Goal: Task Accomplishment & Management: Use online tool/utility

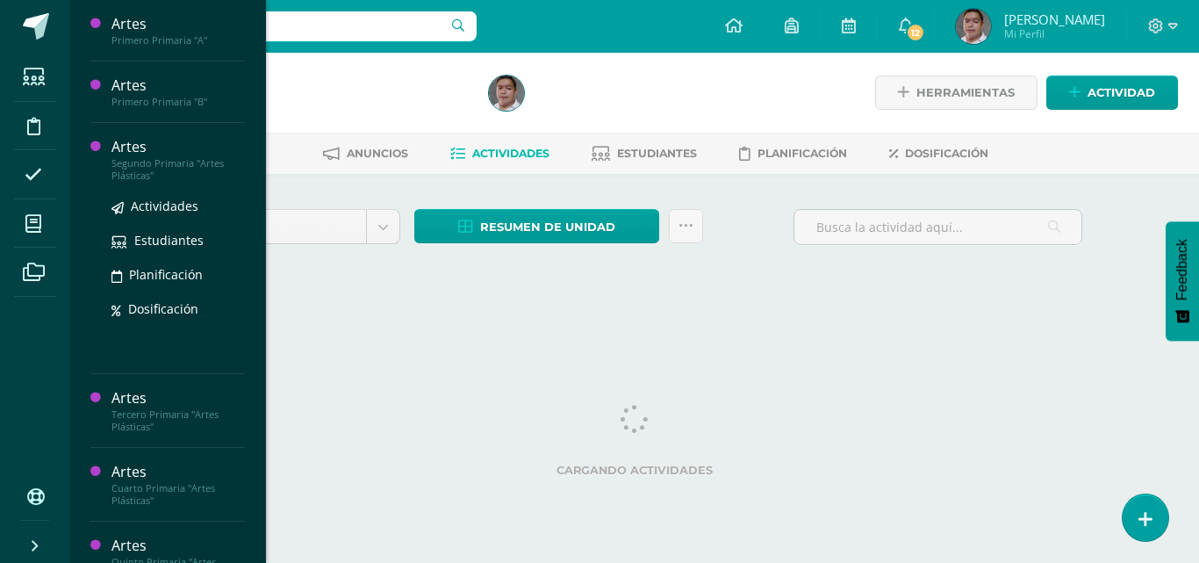
click at [139, 144] on div "Artes" at bounding box center [178, 147] width 133 height 20
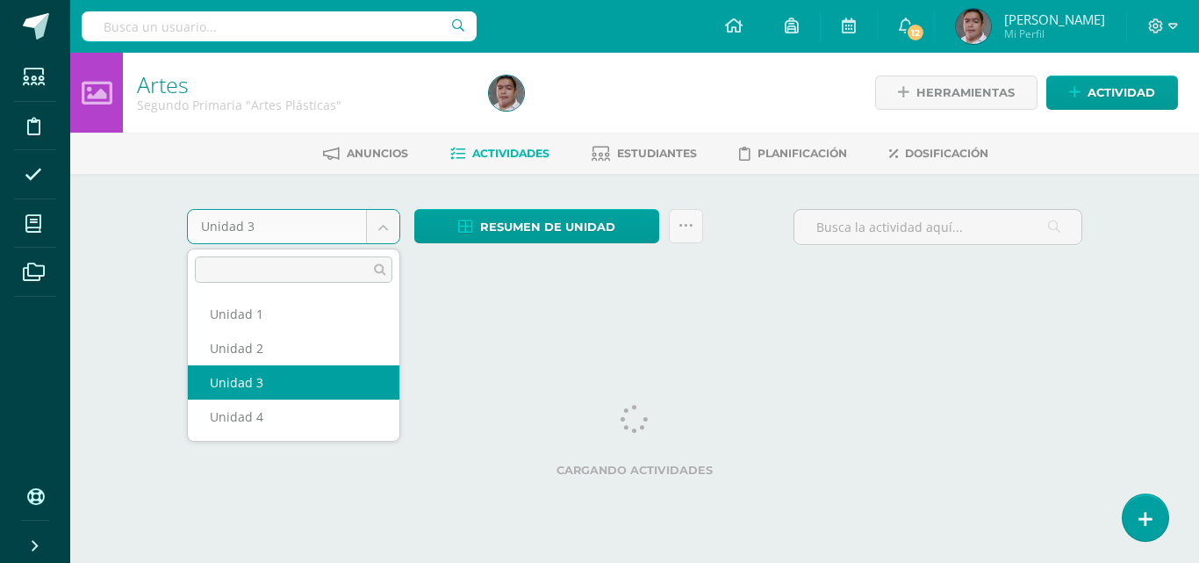
click at [383, 229] on body "Estudiantes Disciplina Asistencia Mis cursos Archivos Soporte Centro de ayuda Ú…" at bounding box center [599, 163] width 1199 height 327
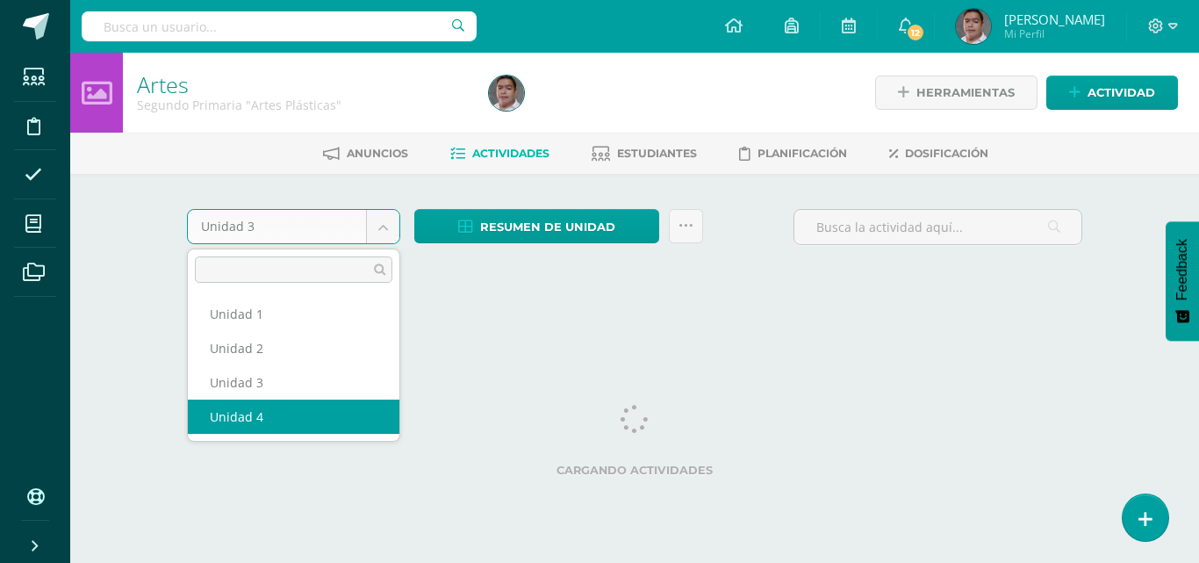
select select "Unidad 4"
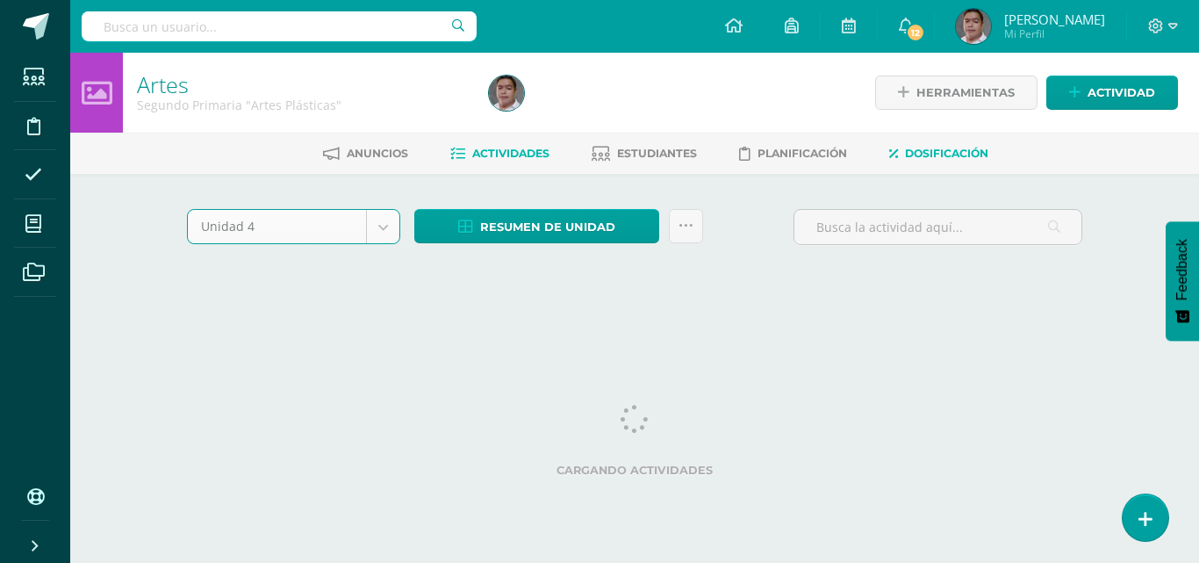
click at [934, 153] on span "Dosificación" at bounding box center [946, 153] width 83 height 13
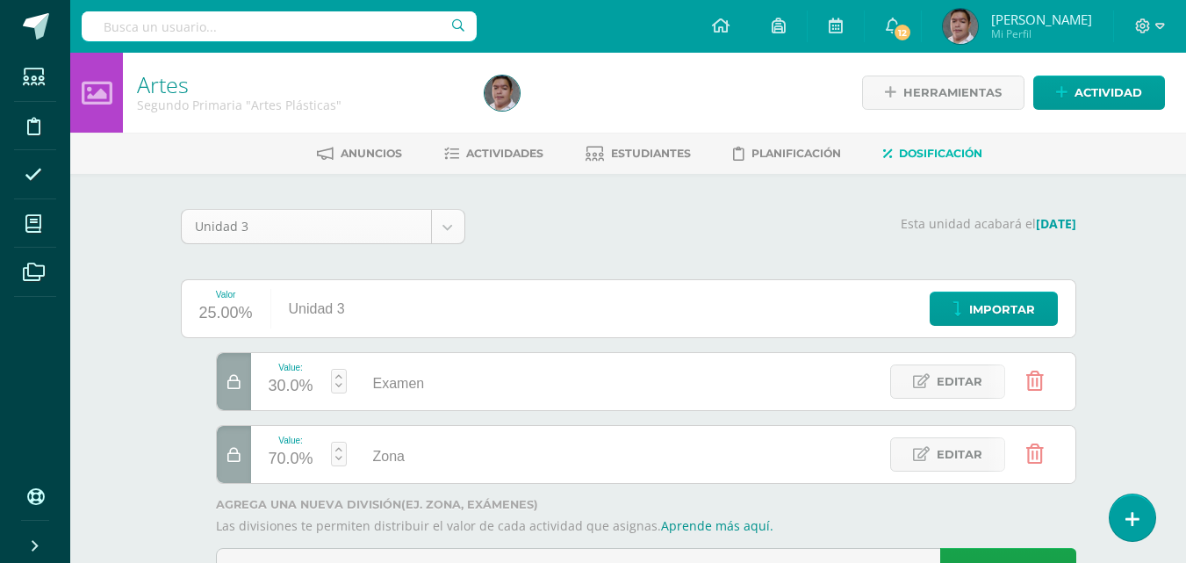
click at [421, 229] on body "Estudiantes Disciplina Asistencia Mis cursos Archivos Soporte Centro de ayuda Ú…" at bounding box center [593, 321] width 1186 height 642
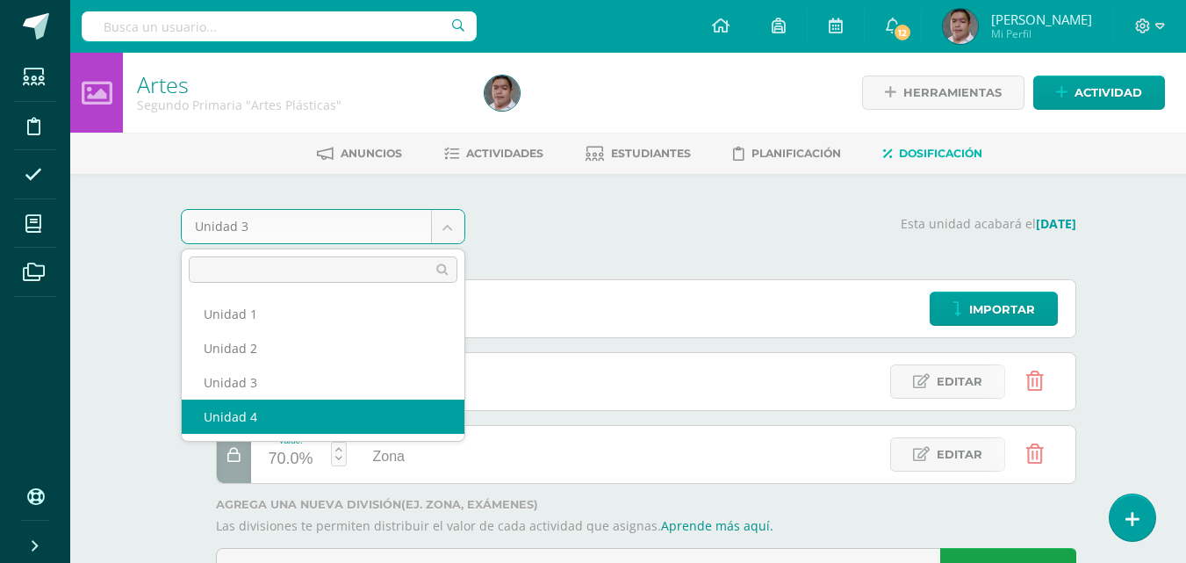
select select "Unidad 4"
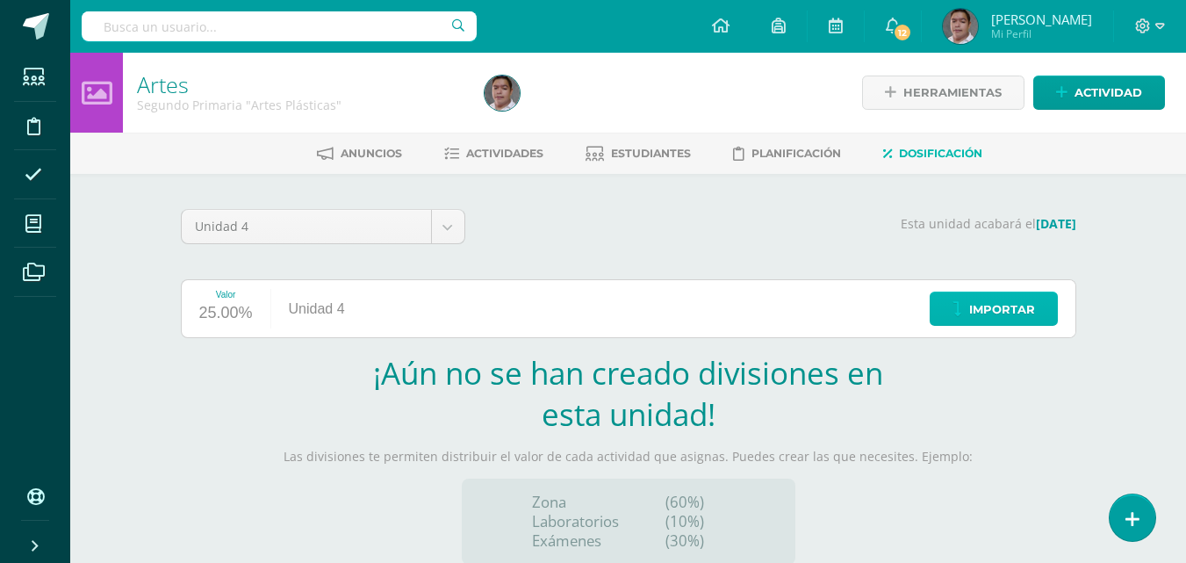
click at [978, 315] on span "Importar" at bounding box center [1002, 309] width 66 height 32
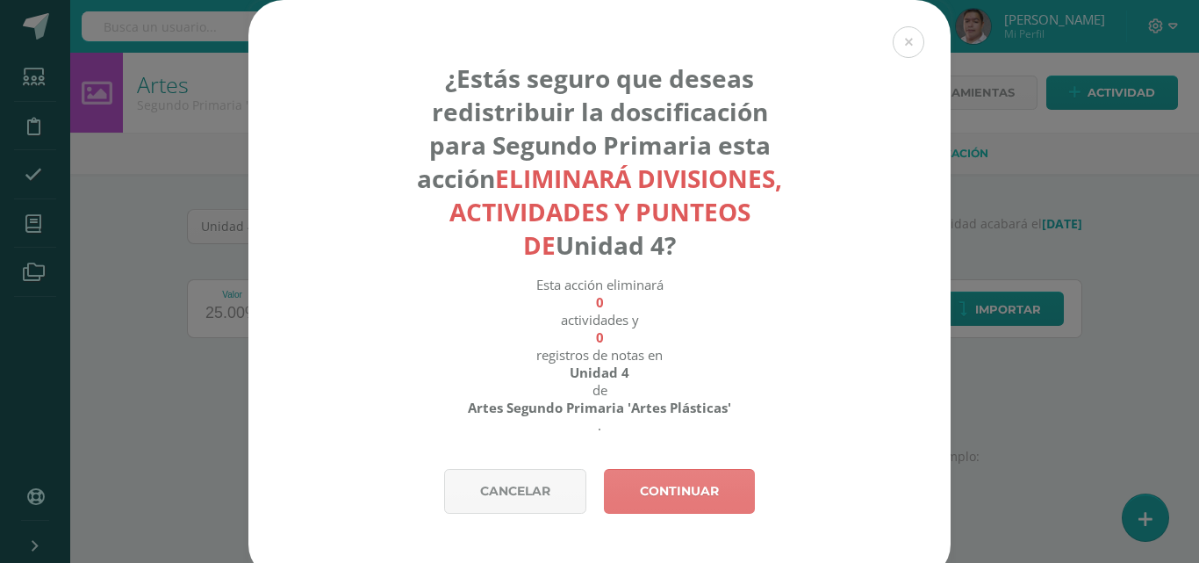
click at [675, 504] on link "Continuar" at bounding box center [679, 491] width 151 height 45
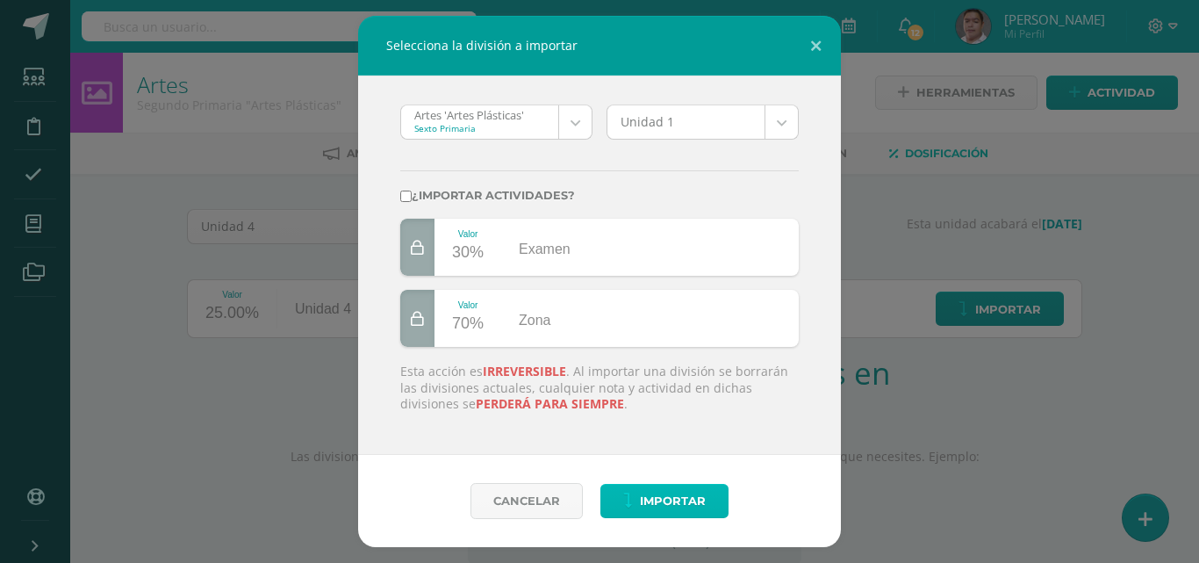
click at [694, 507] on span "Importar" at bounding box center [673, 501] width 66 height 32
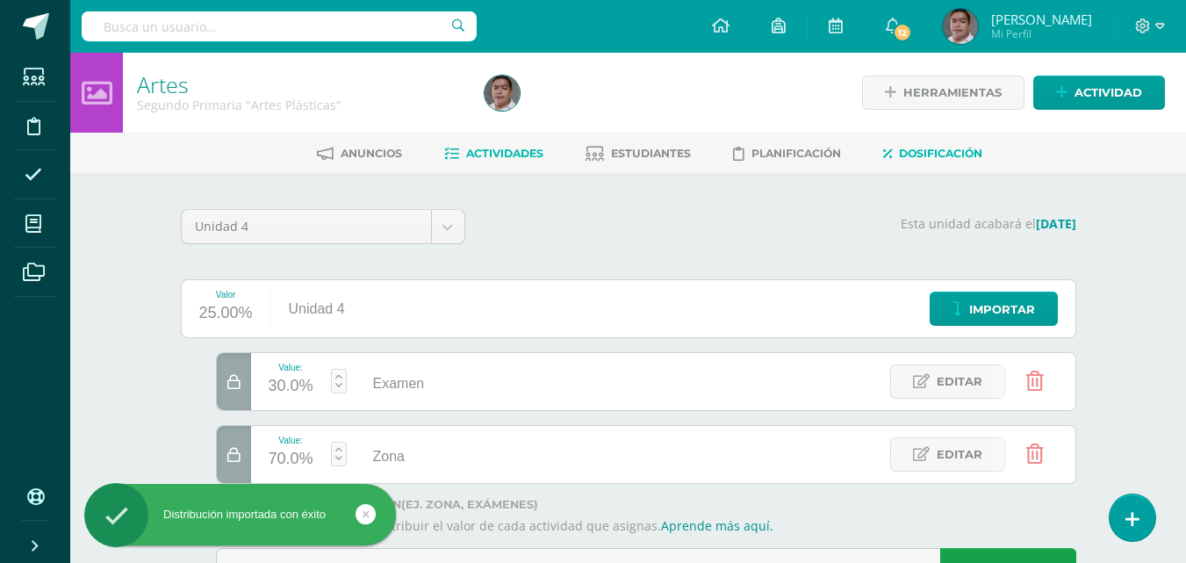
click at [498, 148] on span "Actividades" at bounding box center [504, 153] width 77 height 13
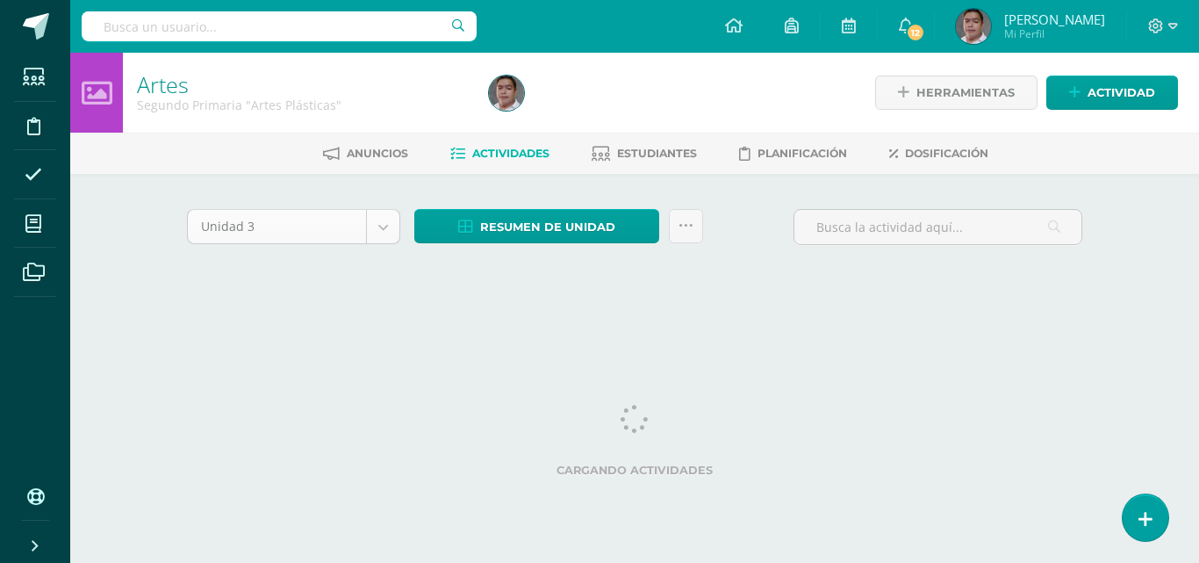
click at [383, 225] on body "Estudiantes Disciplina Asistencia Mis cursos Archivos Soporte Centro de ayuda Ú…" at bounding box center [599, 163] width 1199 height 327
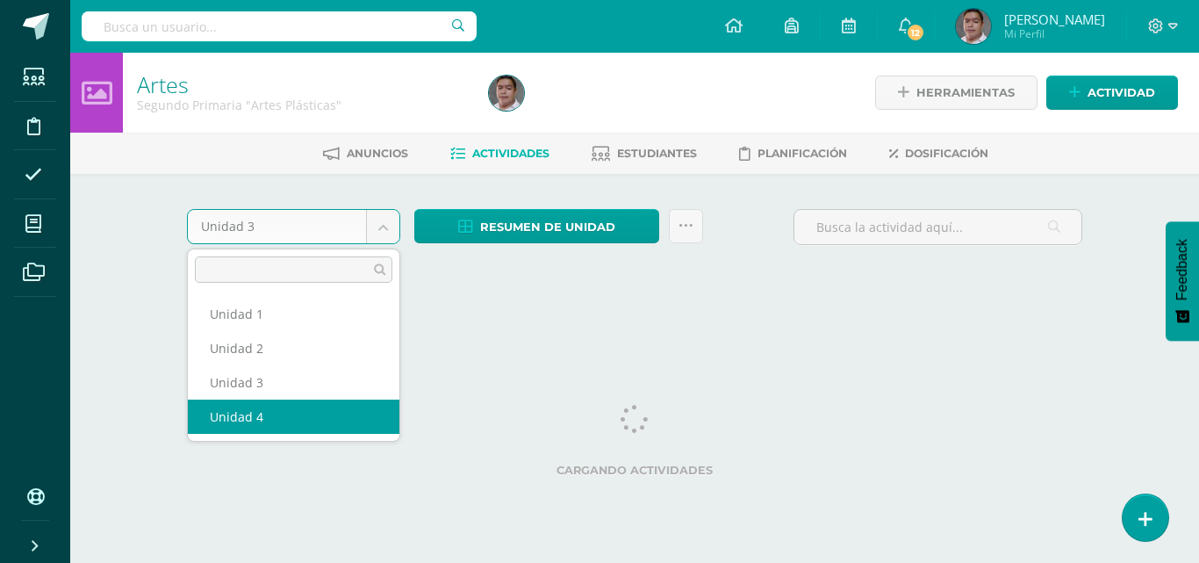
select select "Unidad 4"
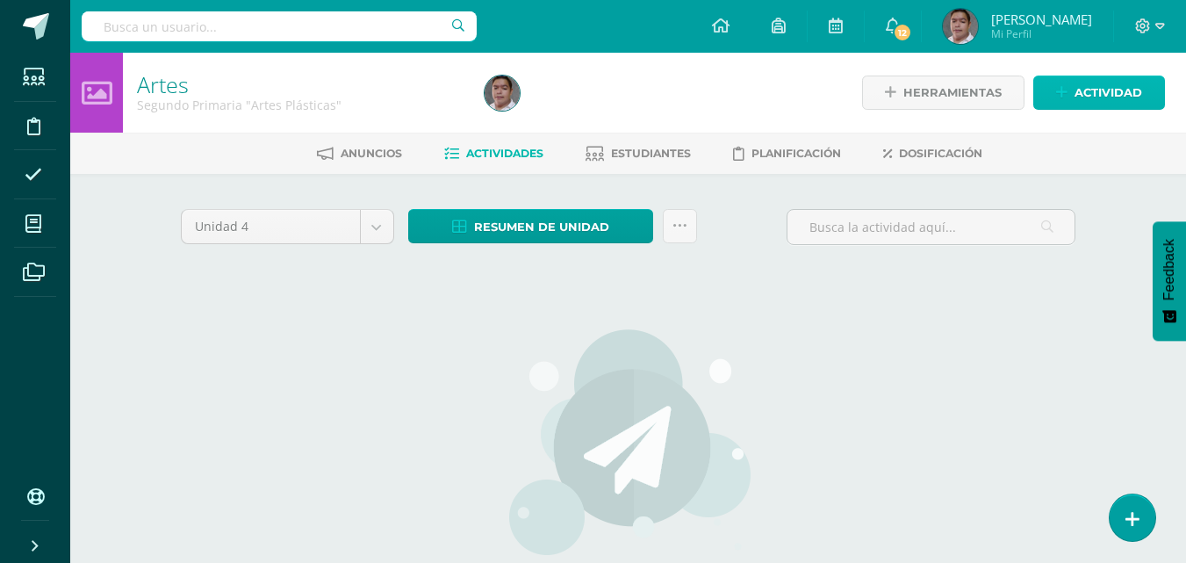
click at [1089, 89] on span "Actividad" at bounding box center [1109, 92] width 68 height 32
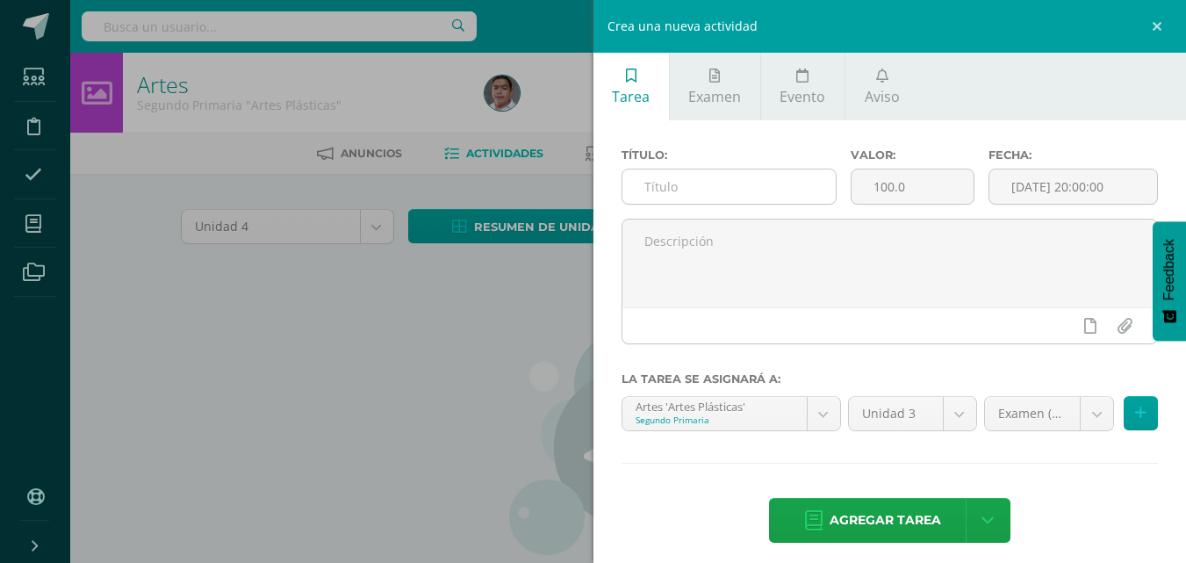
click at [753, 198] on input "text" at bounding box center [728, 186] width 213 height 34
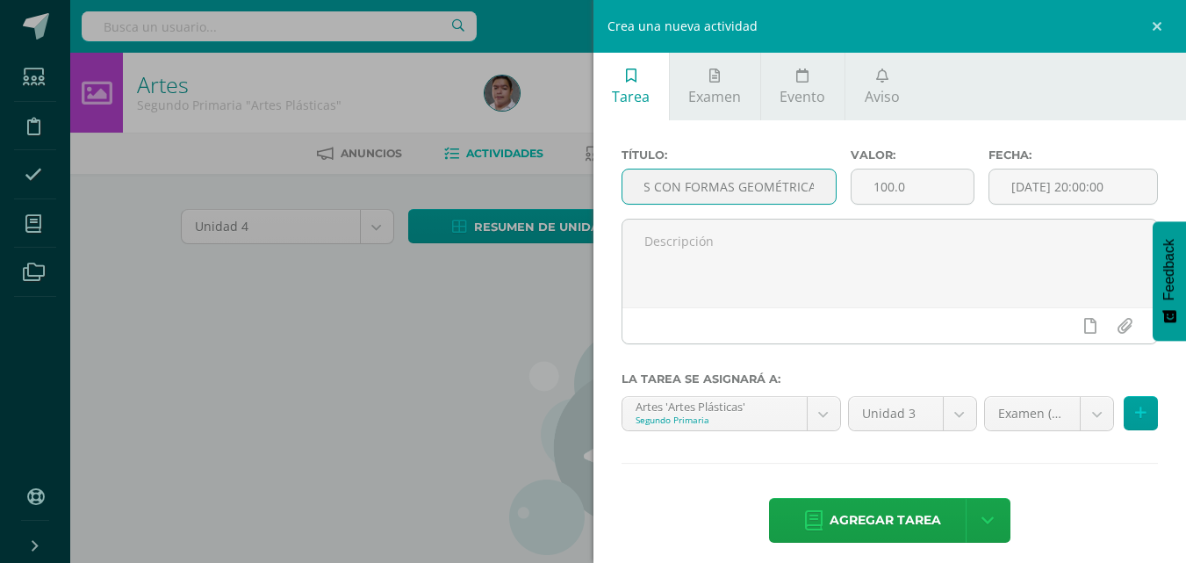
scroll to position [0, 121]
type input "aNIMALES MARINOS CON FORMAS GEOMÉTRICAS"
click at [911, 183] on input "100.0" at bounding box center [913, 186] width 122 height 34
type input "10"
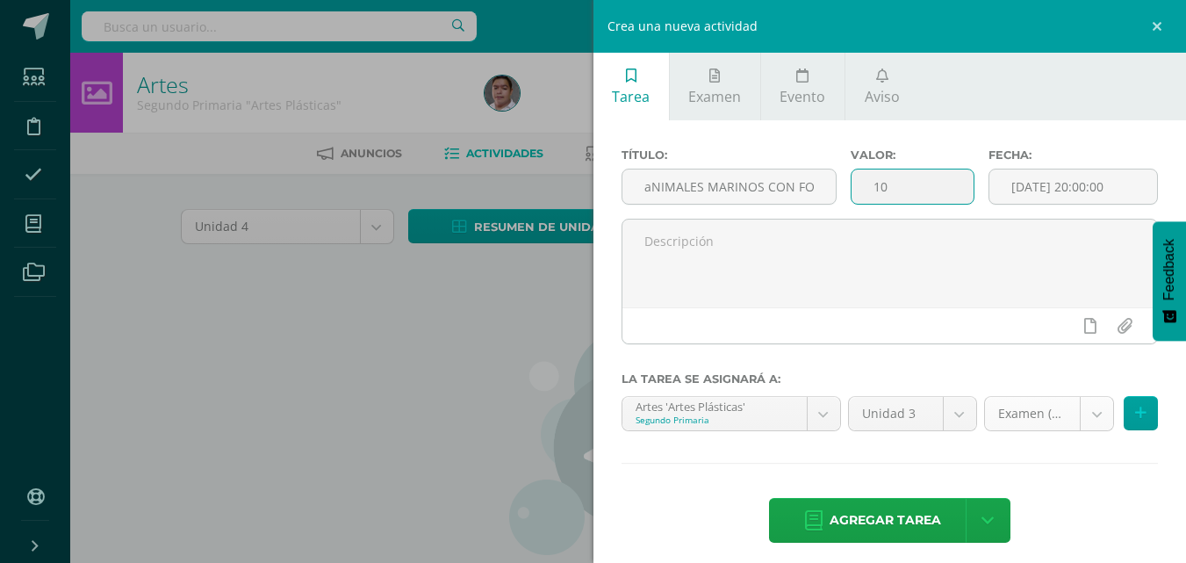
click at [1013, 414] on body "Estudiantes Disciplina Asistencia Mis cursos Archivos Soporte Centro de ayuda Ú…" at bounding box center [593, 377] width 1186 height 754
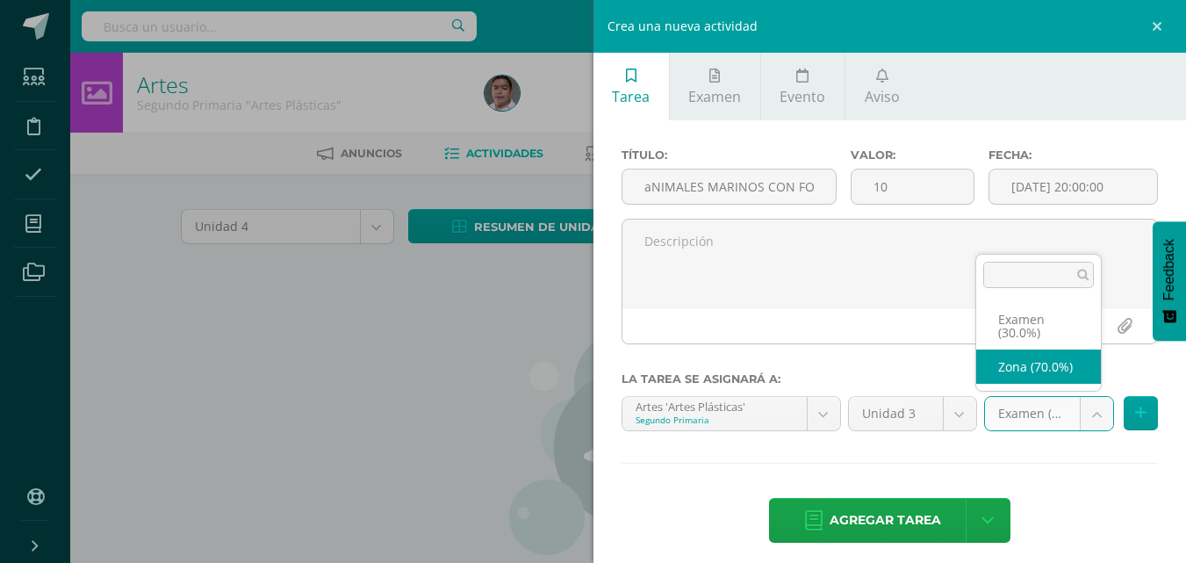
select select "63725"
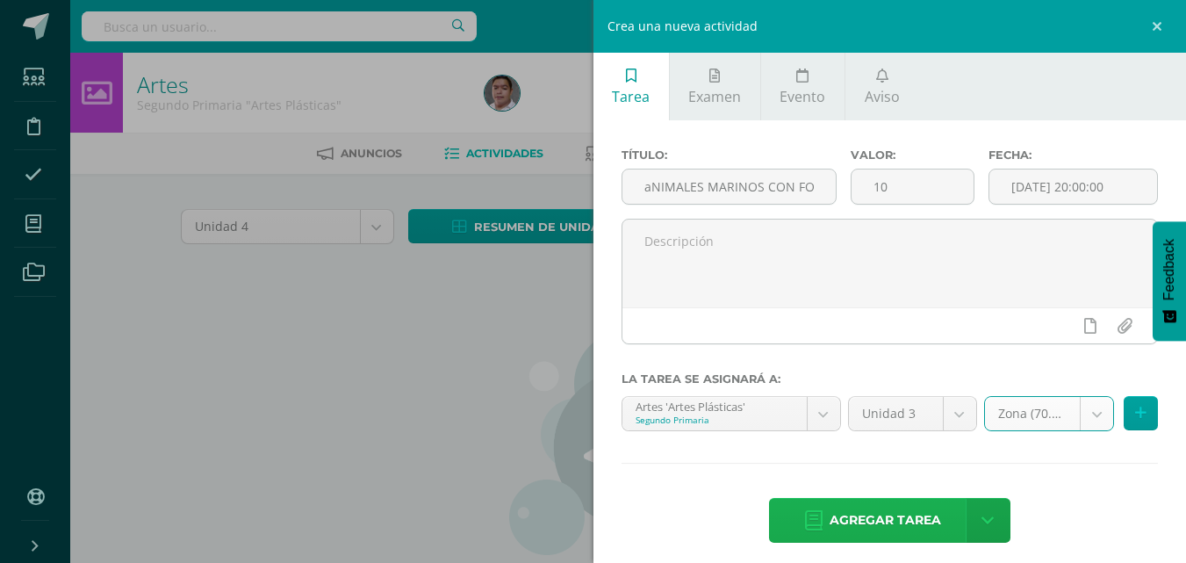
click at [842, 517] on span "Agregar tarea" at bounding box center [886, 520] width 112 height 43
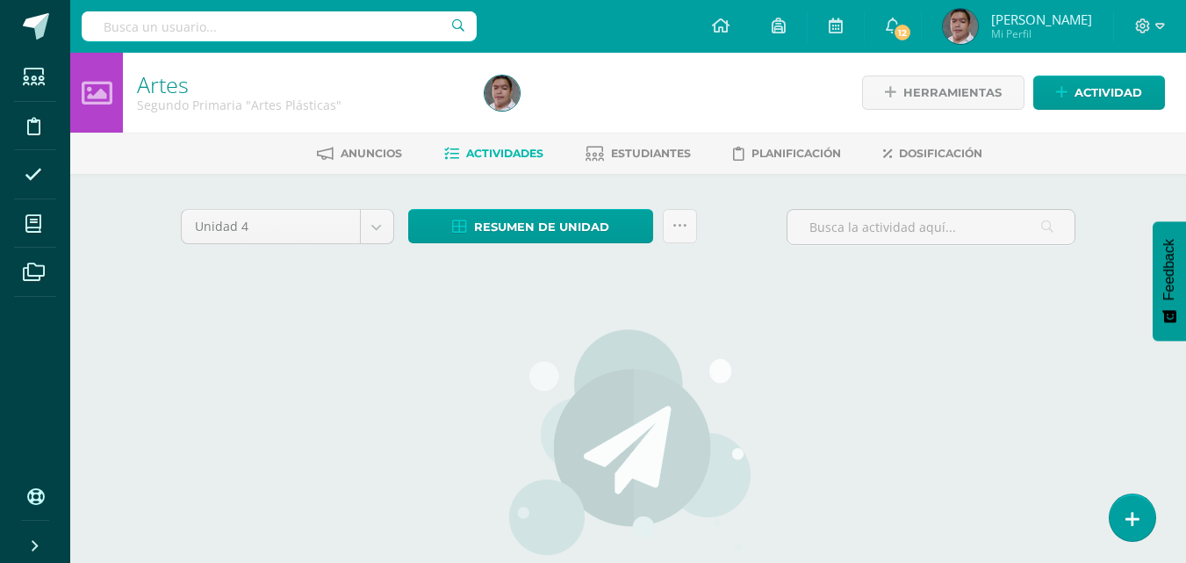
click at [340, 327] on div "Unidad 4 Unidad 1 Unidad 2 Unidad 3 Unidad 4 Resumen de unidad Descargar como H…" at bounding box center [629, 464] width 910 height 511
click at [1112, 97] on span "Actividad" at bounding box center [1109, 92] width 68 height 32
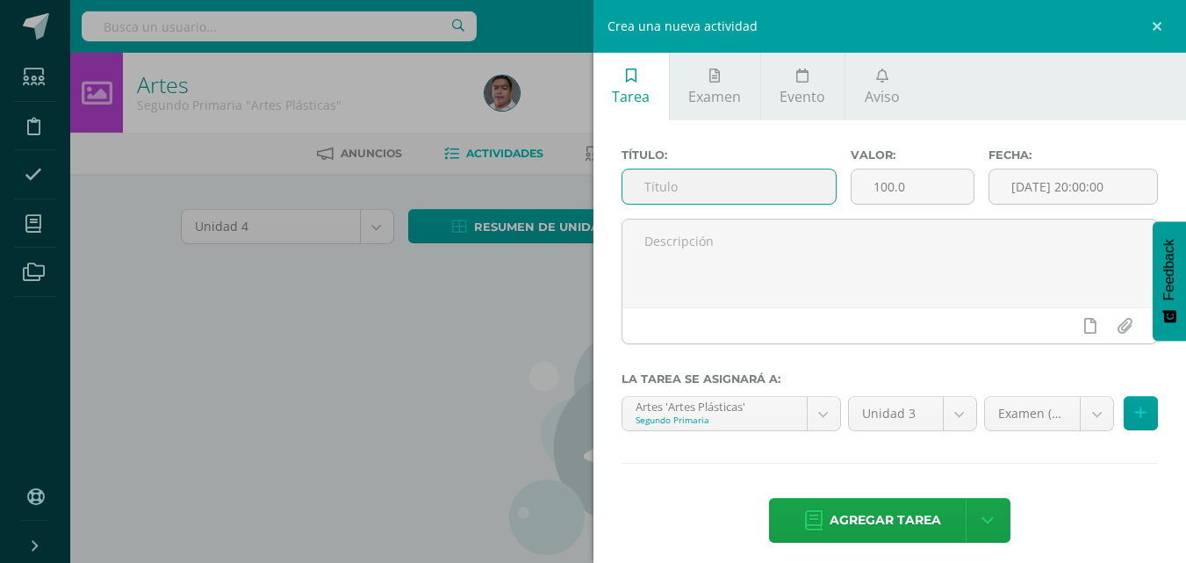
click at [771, 175] on input "text" at bounding box center [728, 186] width 213 height 34
type input "Animales Marinos con Formas Geométricas"
click at [929, 195] on input "100.0" at bounding box center [913, 186] width 122 height 34
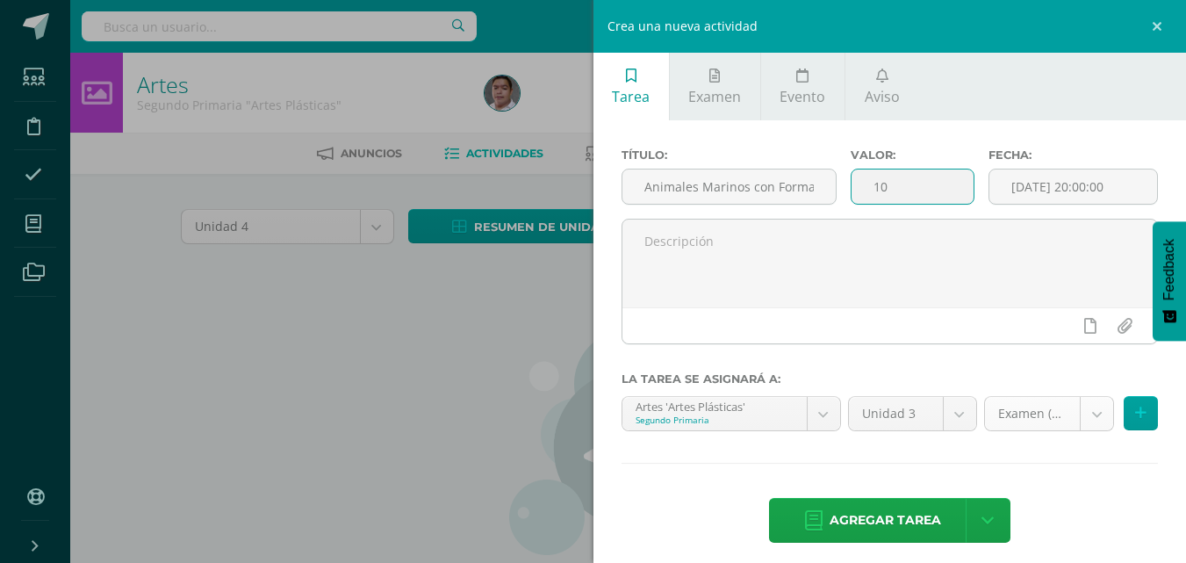
type input "10"
click at [1036, 428] on body "Estudiantes Disciplina Asistencia Mis cursos Archivos Soporte Centro de ayuda Ú…" at bounding box center [593, 377] width 1186 height 754
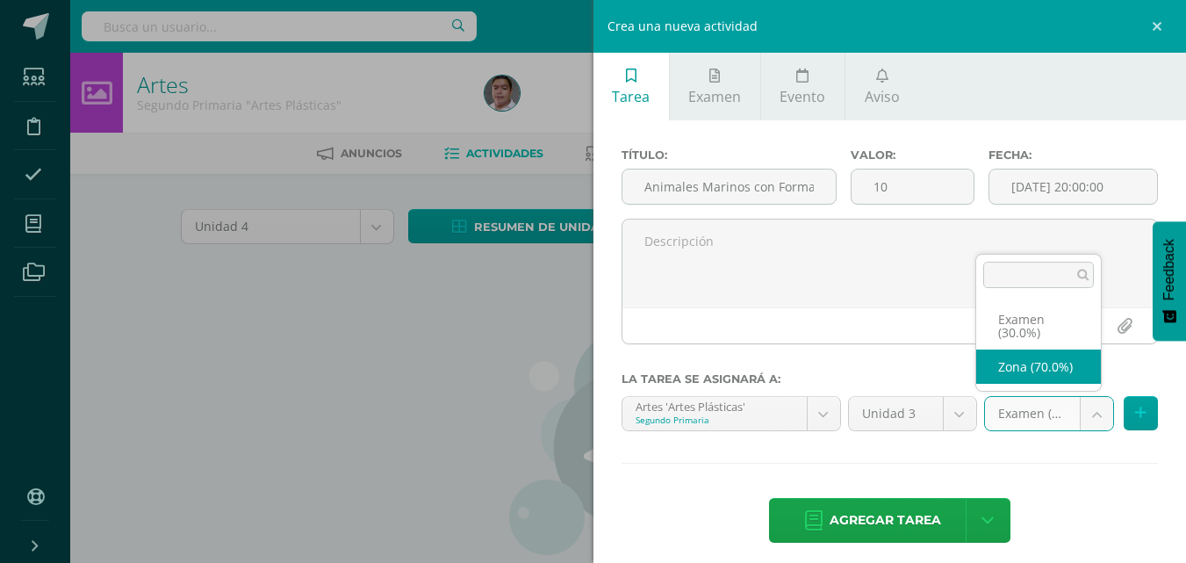
select select "63725"
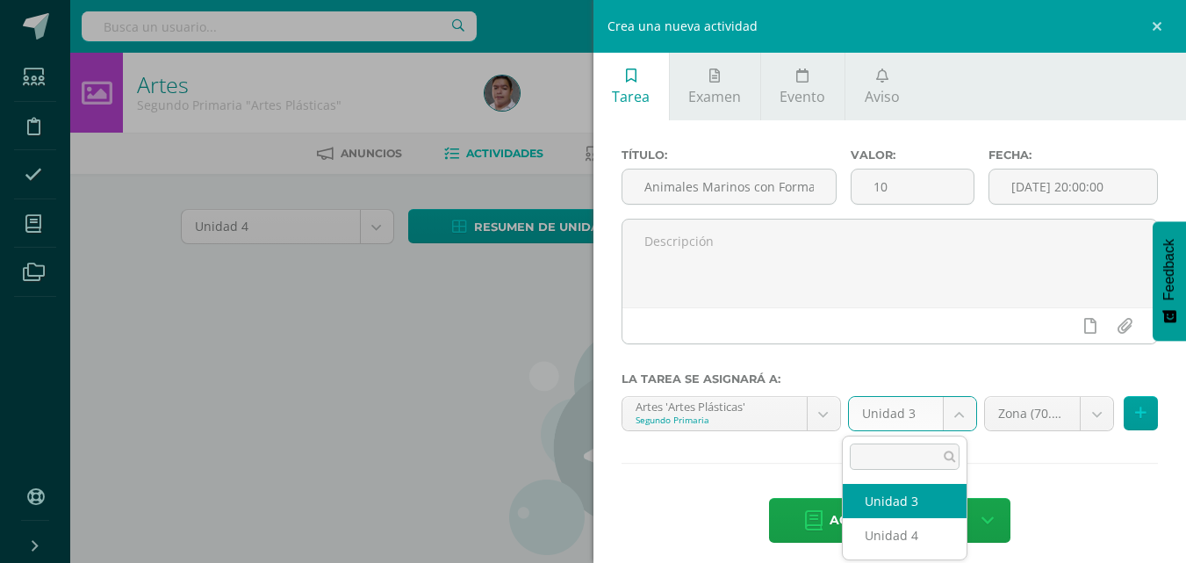
click at [954, 413] on body "Estudiantes Disciplina Asistencia Mis cursos Archivos Soporte Centro de ayuda Ú…" at bounding box center [593, 377] width 1186 height 754
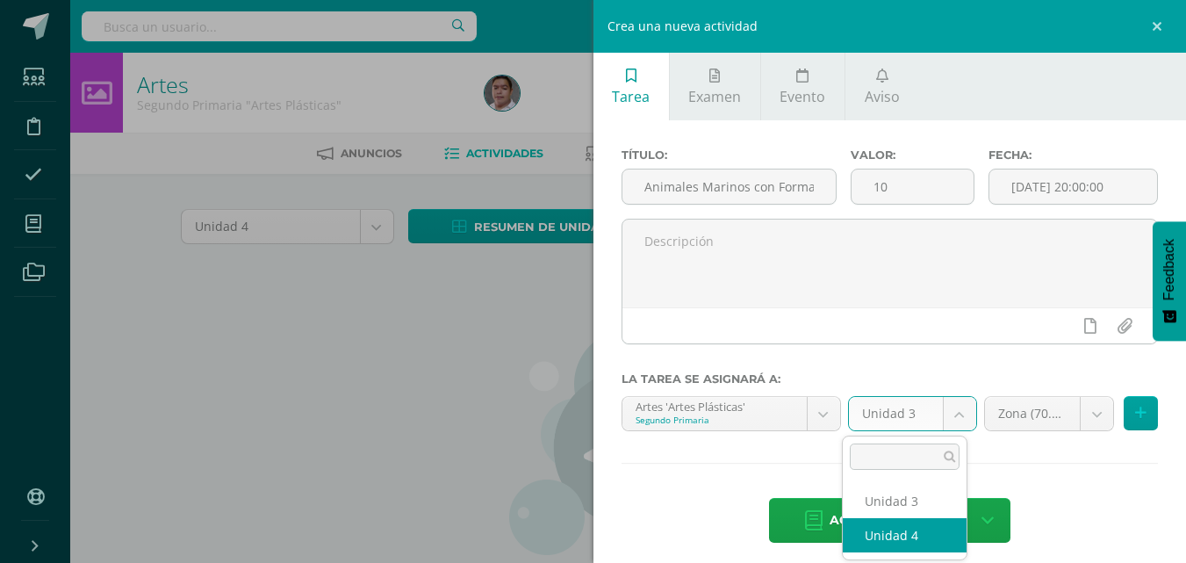
select select "58343"
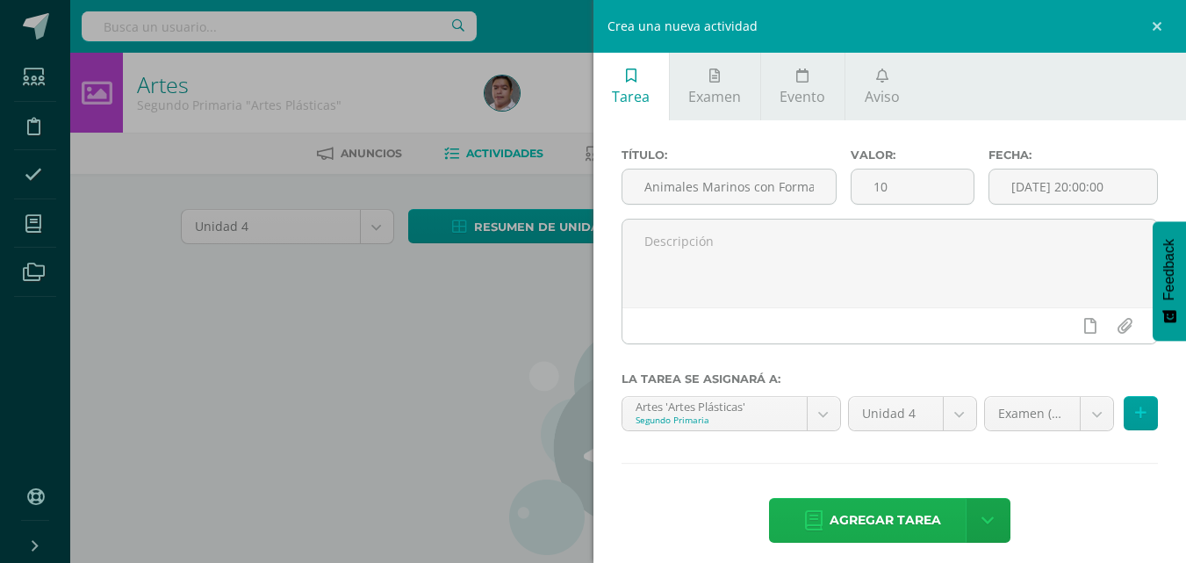
click at [840, 512] on span "Agregar tarea" at bounding box center [886, 520] width 112 height 43
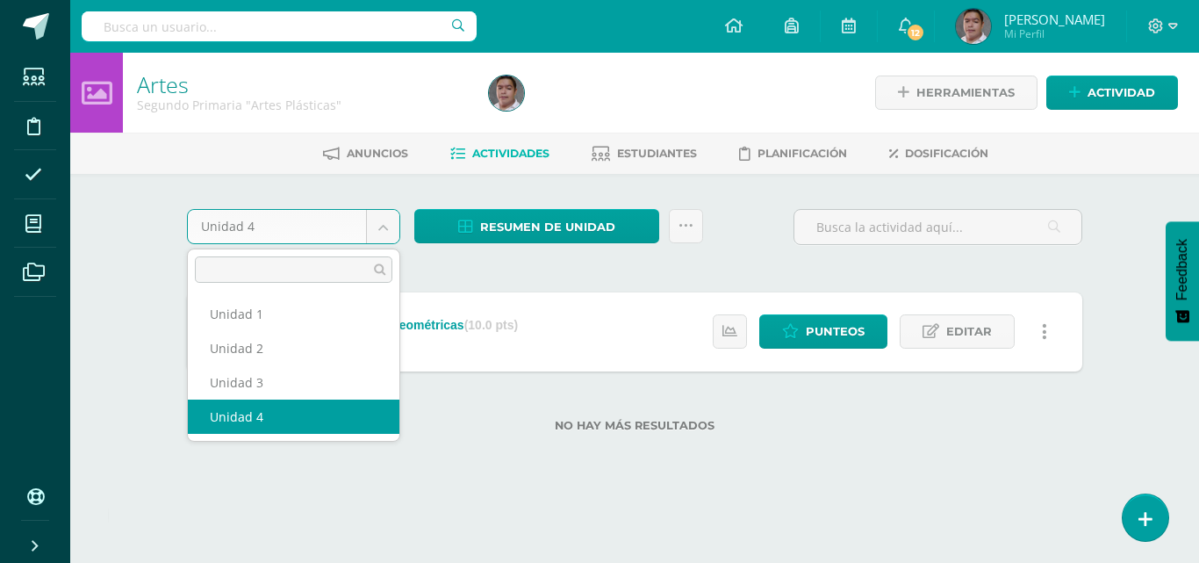
click at [380, 226] on body "Tarea asignada exitosamente Estudiantes Disciplina Asistencia Mis cursos Archiv…" at bounding box center [599, 244] width 1199 height 488
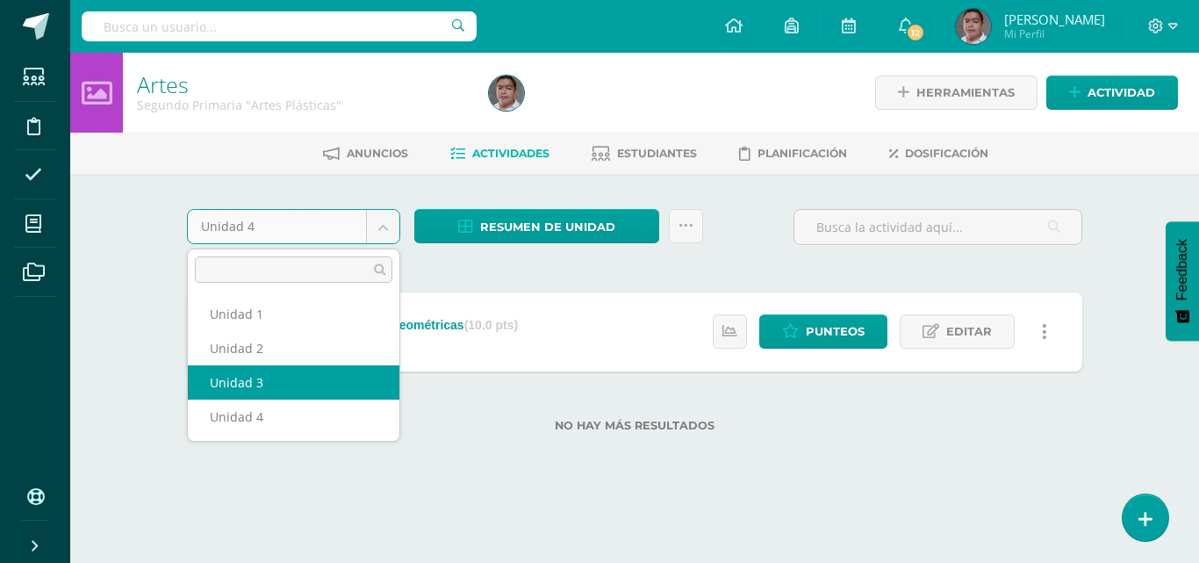
select select "Unidad 3"
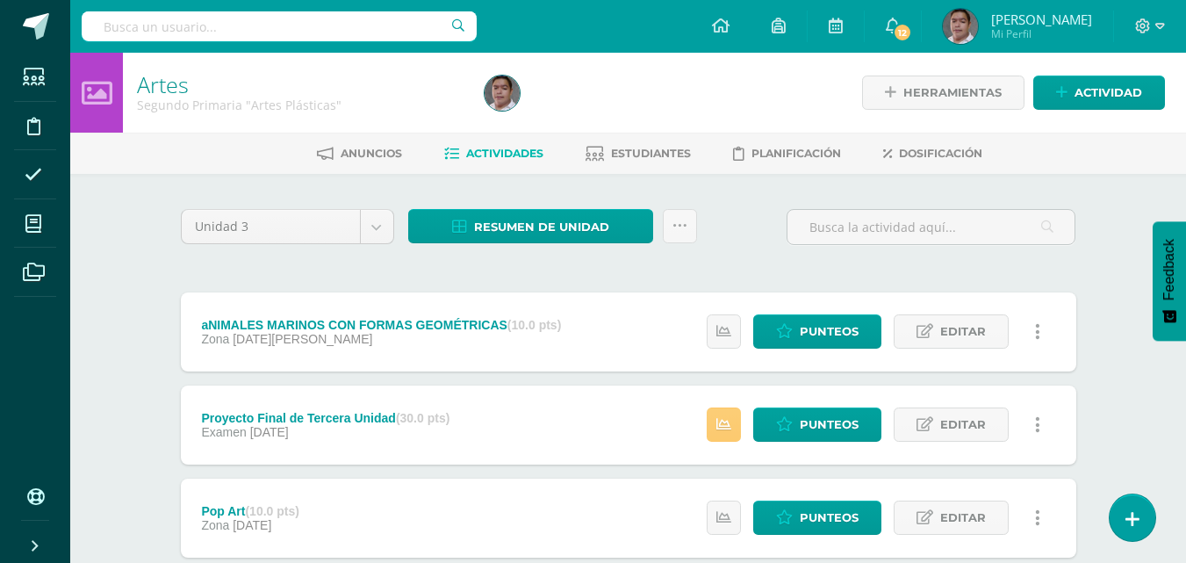
click at [1023, 338] on link at bounding box center [1038, 331] width 34 height 34
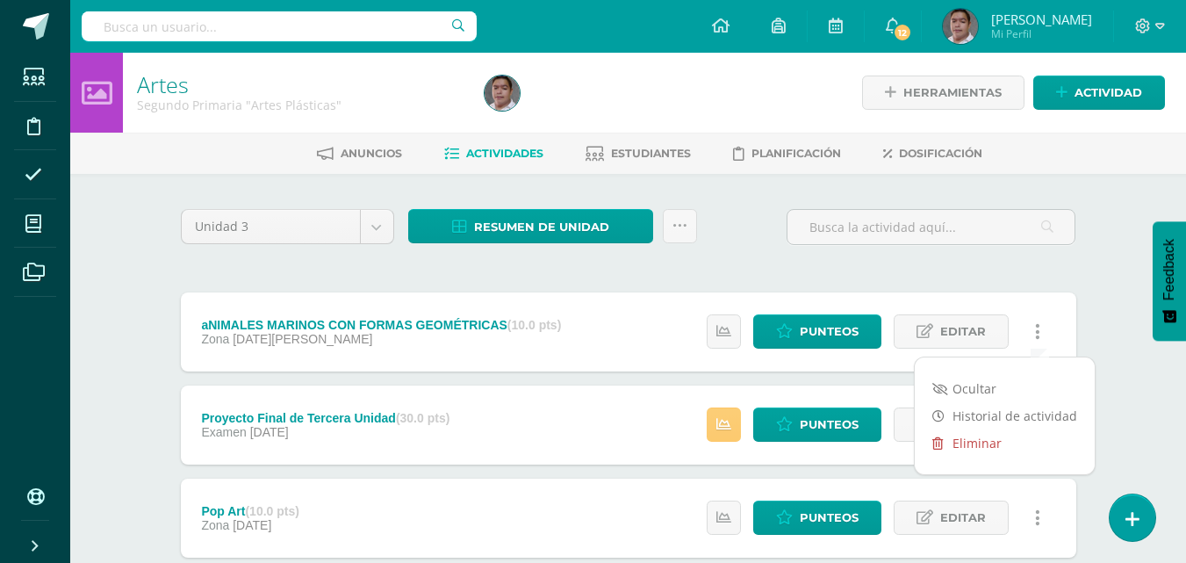
click at [989, 444] on link "Eliminar" at bounding box center [1005, 442] width 180 height 27
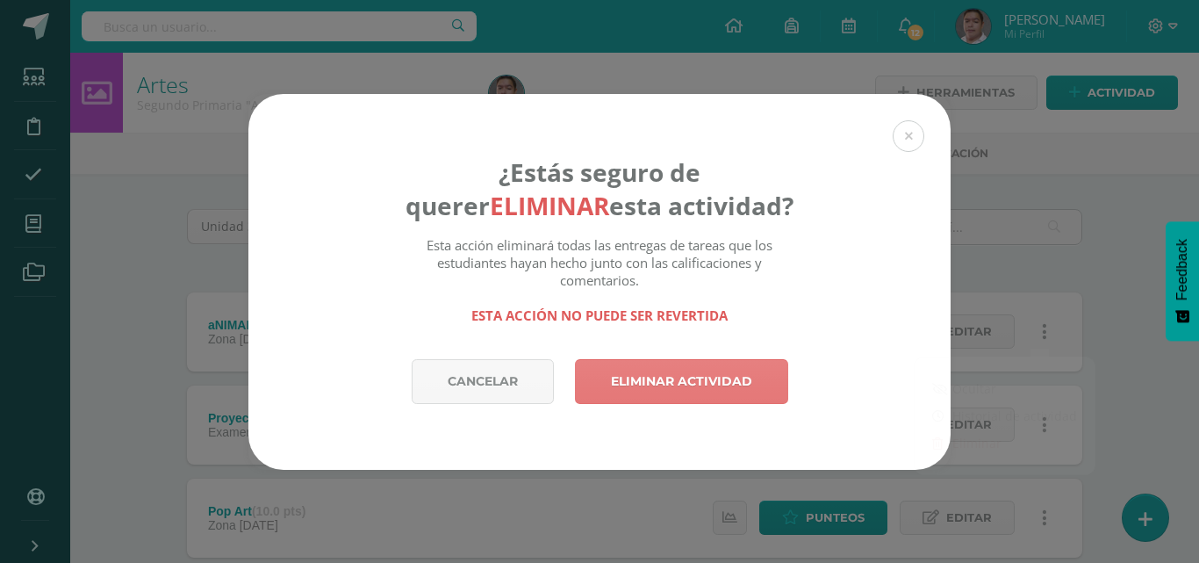
click at [673, 376] on link "Eliminar actividad" at bounding box center [681, 381] width 213 height 45
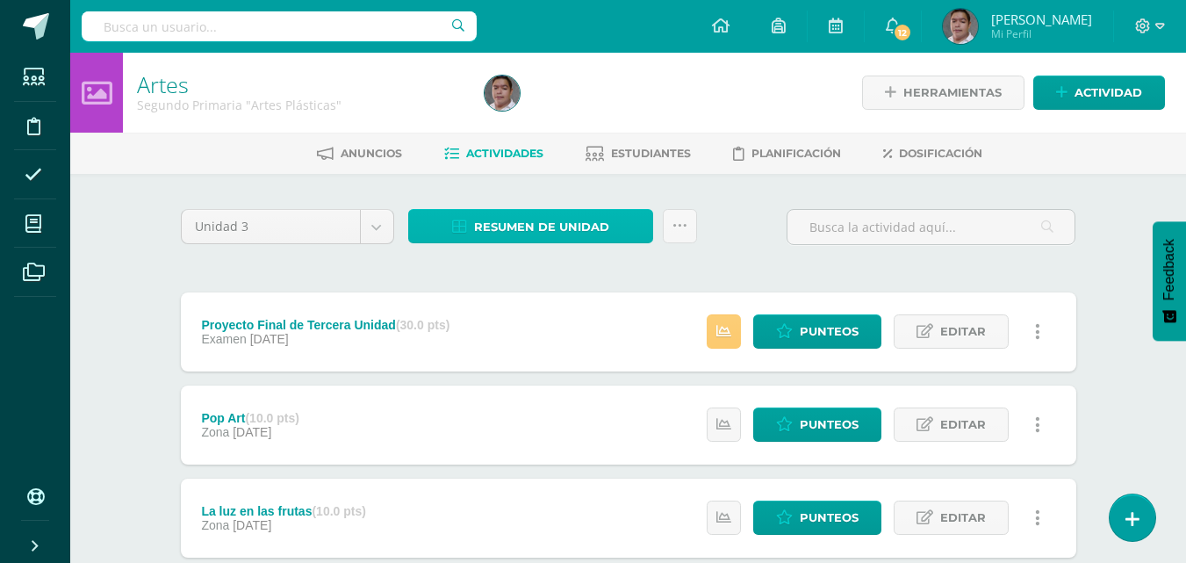
click at [620, 238] on link "Resumen de unidad" at bounding box center [530, 226] width 245 height 34
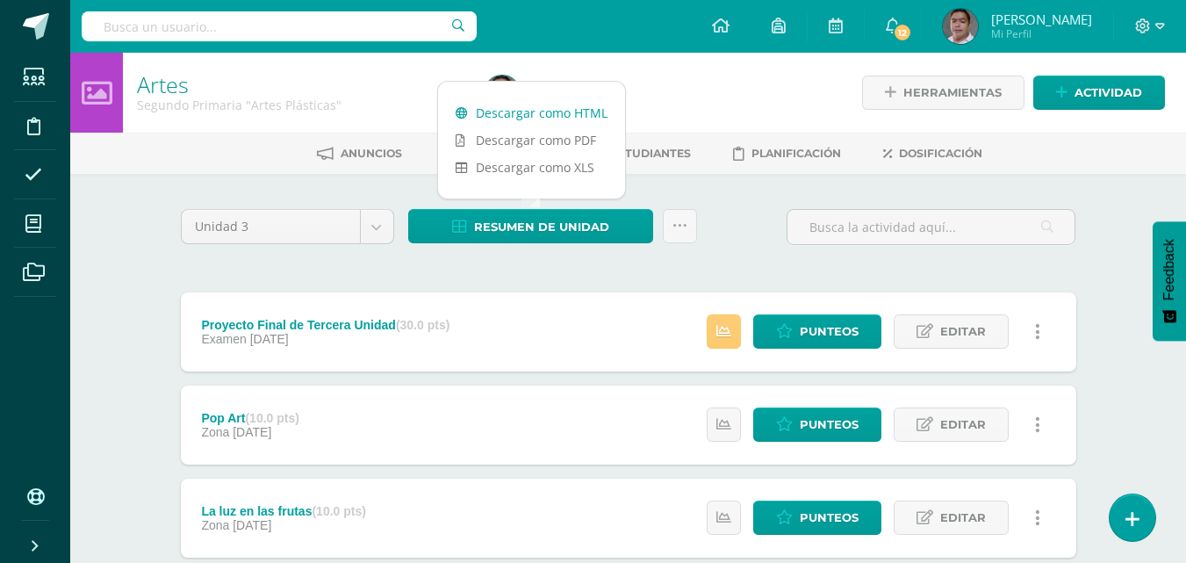
click at [552, 115] on link "Descargar como HTML" at bounding box center [531, 112] width 187 height 27
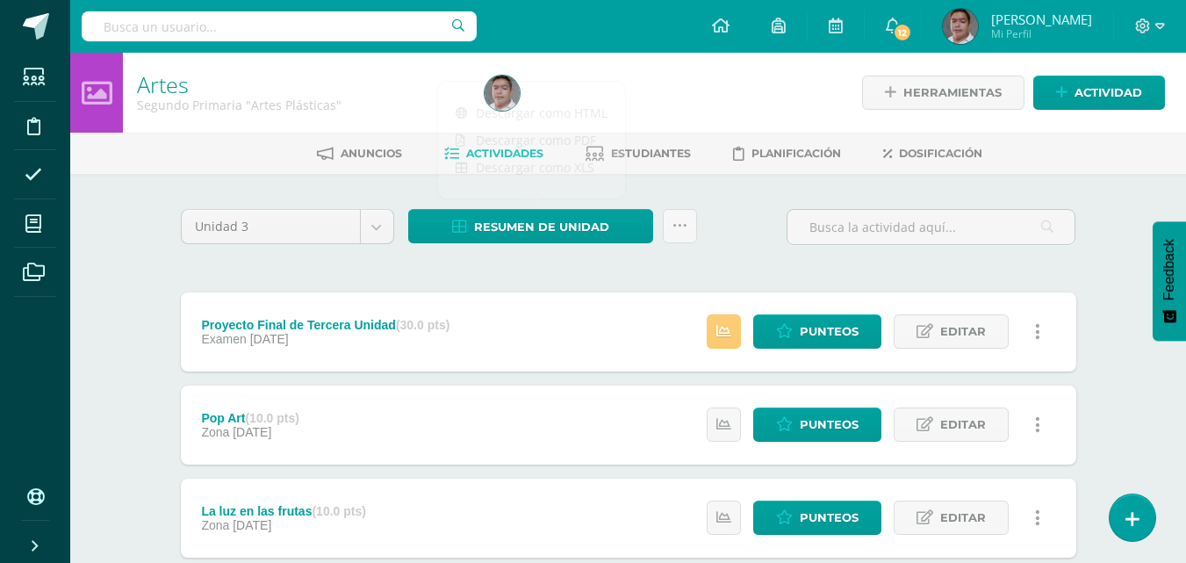
click at [692, 227] on link at bounding box center [680, 226] width 34 height 34
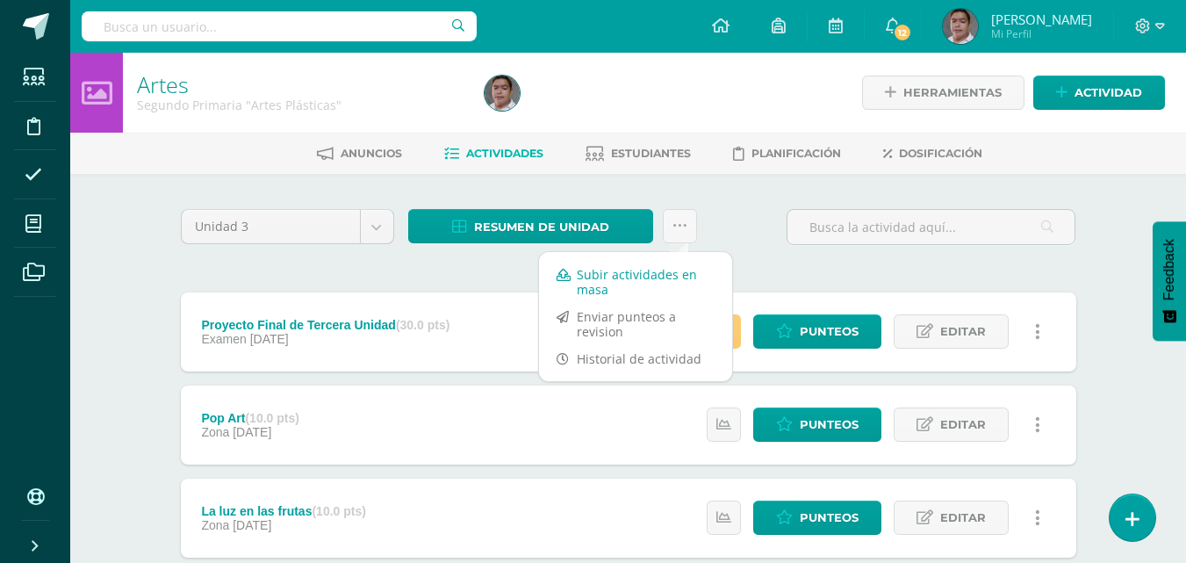
click at [643, 280] on link "Subir actividades en masa" at bounding box center [635, 282] width 193 height 42
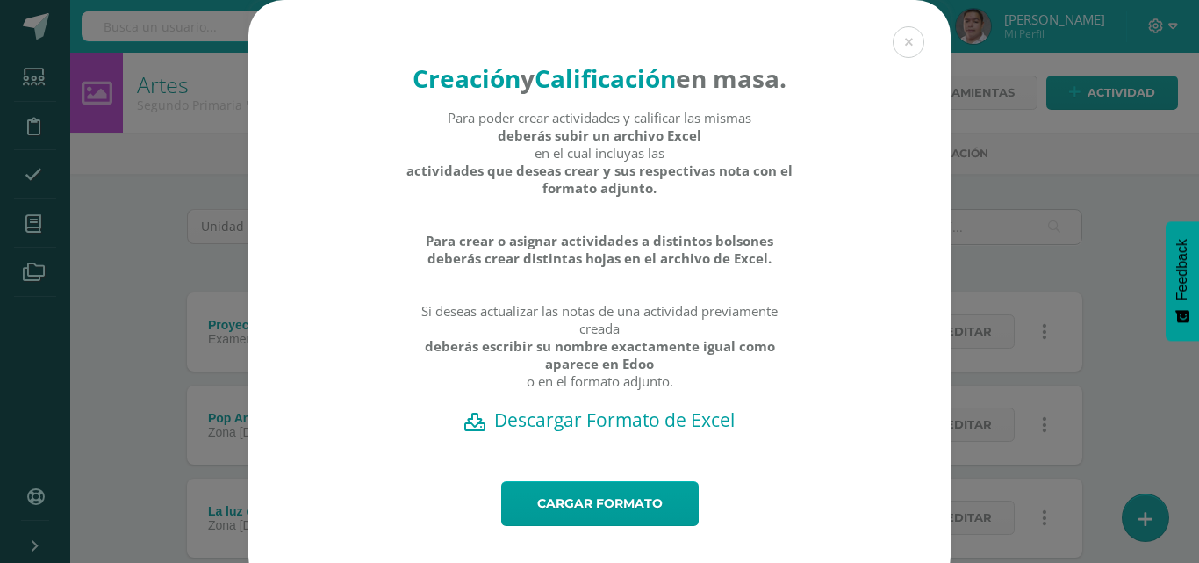
drag, startPoint x: 585, startPoint y: 438, endPoint x: 585, endPoint y: 449, distance: 10.5
click at [585, 407] on div "Para poder crear actividades y calificar las mismas deberás subir un archivo Ex…" at bounding box center [600, 258] width 389 height 299
click at [586, 432] on h2 "Descargar Formato de Excel" at bounding box center [599, 419] width 641 height 25
click at [134, 133] on div "Creación y Calificación en masa. Para poder crear actividades y calificar las m…" at bounding box center [599, 296] width 1185 height 592
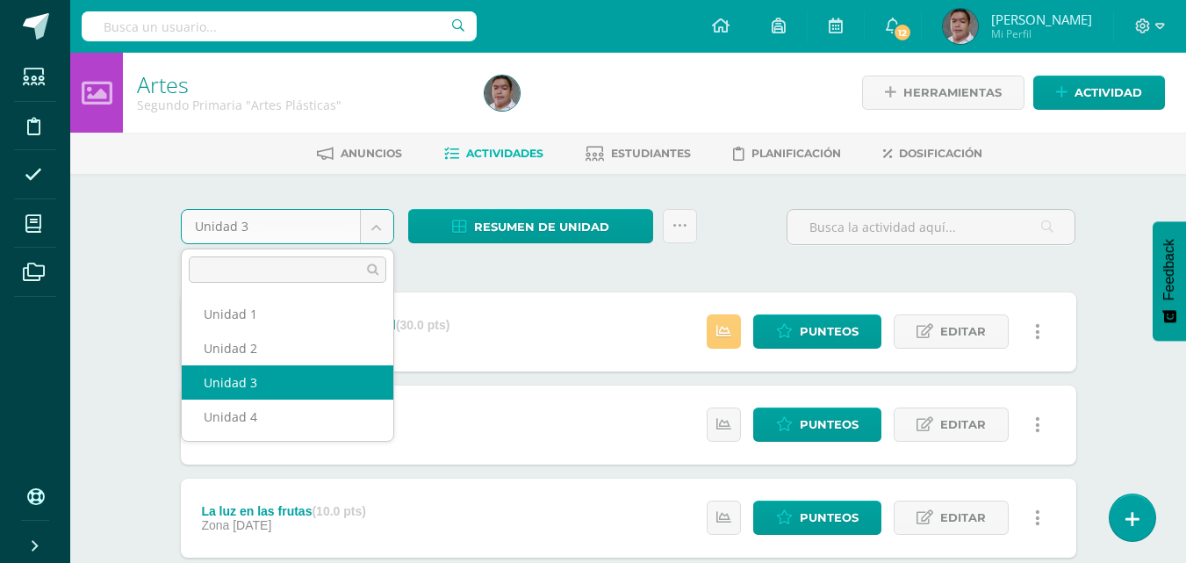
click at [329, 229] on body "La tarea aNIMALES MARINOS CON FORMAS GEOMÉTRICAS fue eliminada exitosamente. Es…" at bounding box center [593, 570] width 1186 height 1140
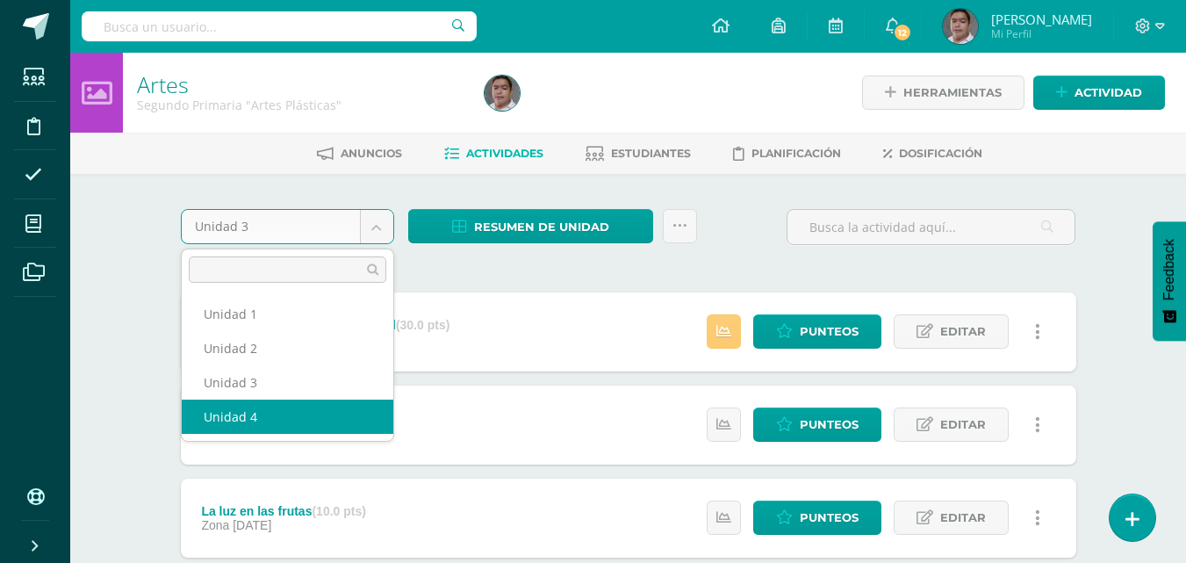
select select "Unidad 4"
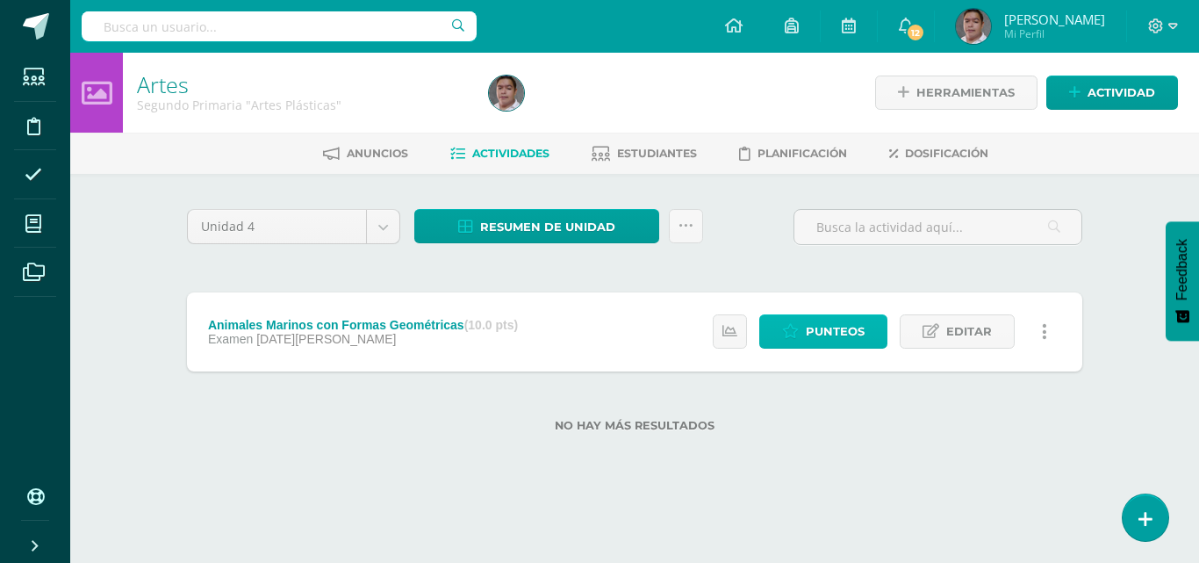
click at [817, 322] on span "Punteos" at bounding box center [835, 331] width 59 height 32
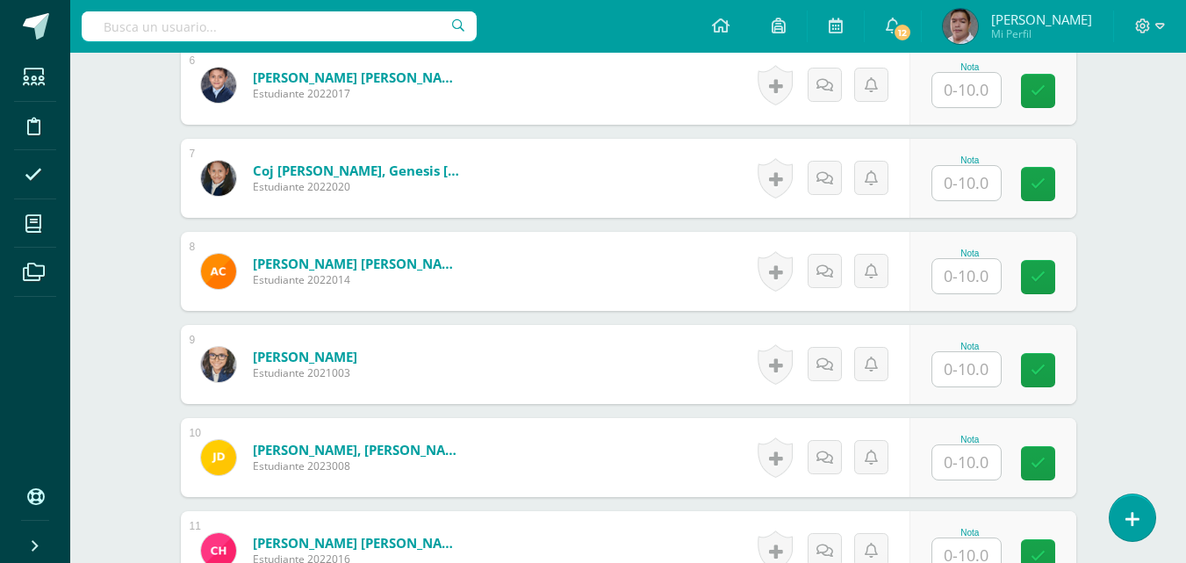
scroll to position [1031, 0]
click at [965, 378] on input "text" at bounding box center [966, 368] width 68 height 34
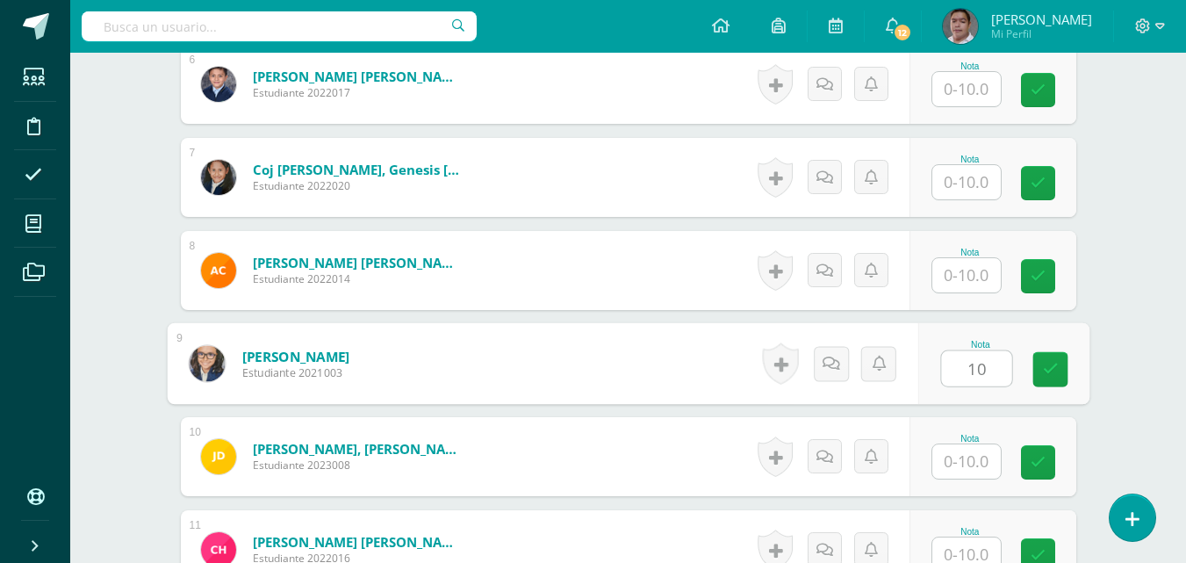
type input "10"
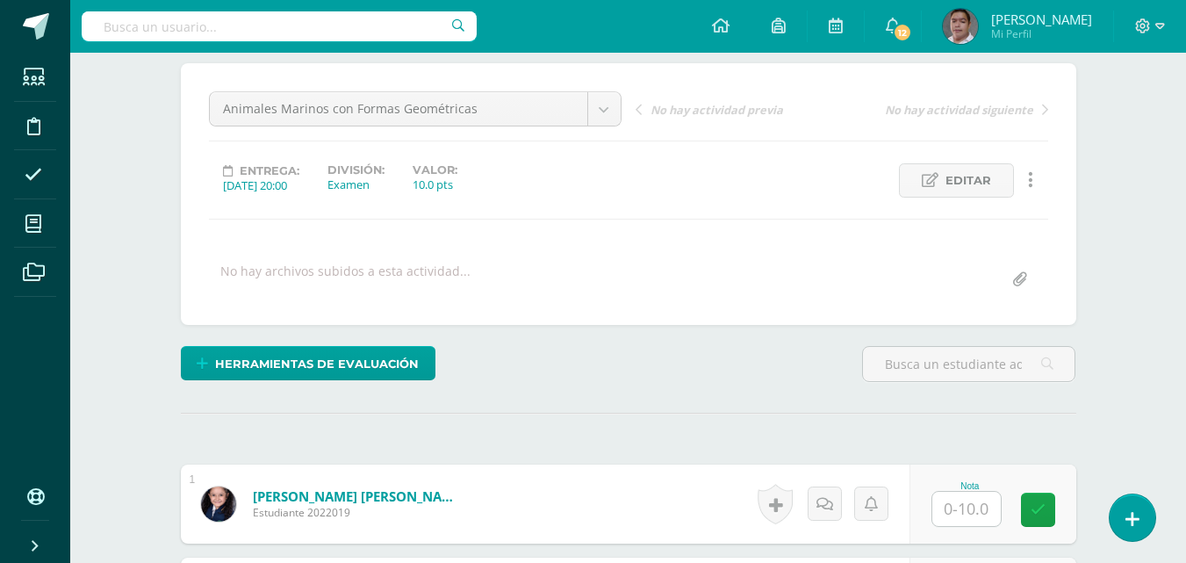
scroll to position [0, 0]
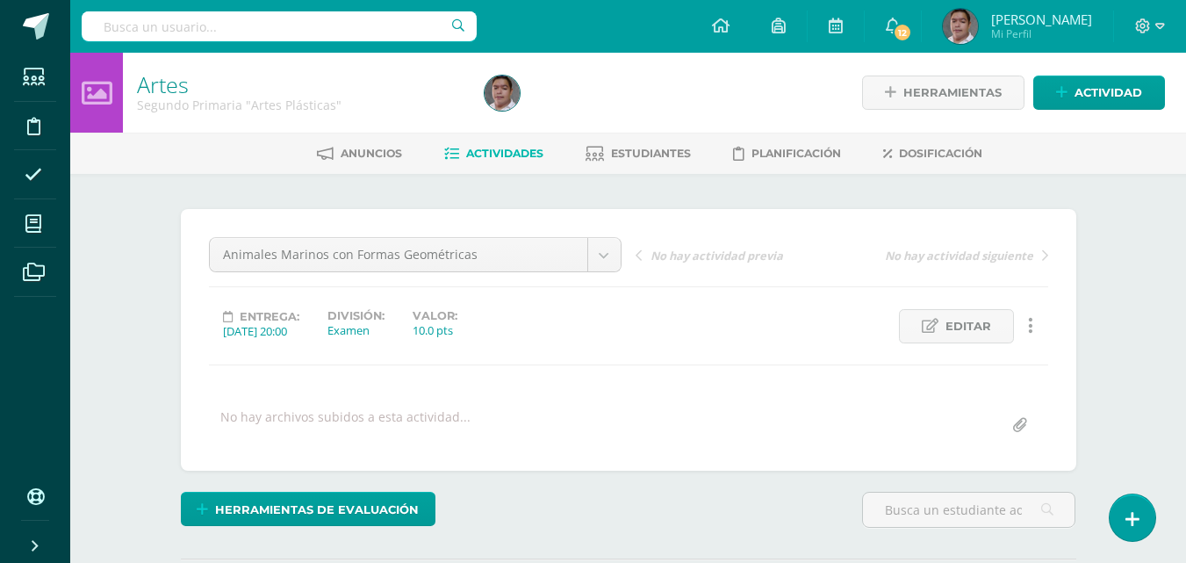
click at [493, 152] on span "Actividades" at bounding box center [504, 153] width 77 height 13
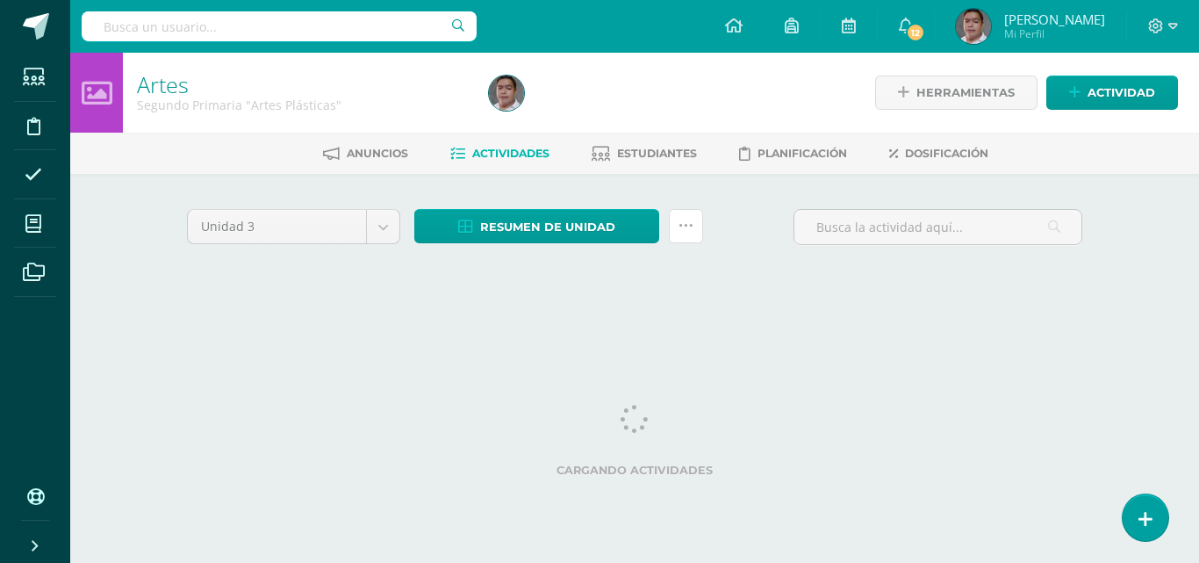
click at [687, 233] on icon at bounding box center [686, 226] width 15 height 15
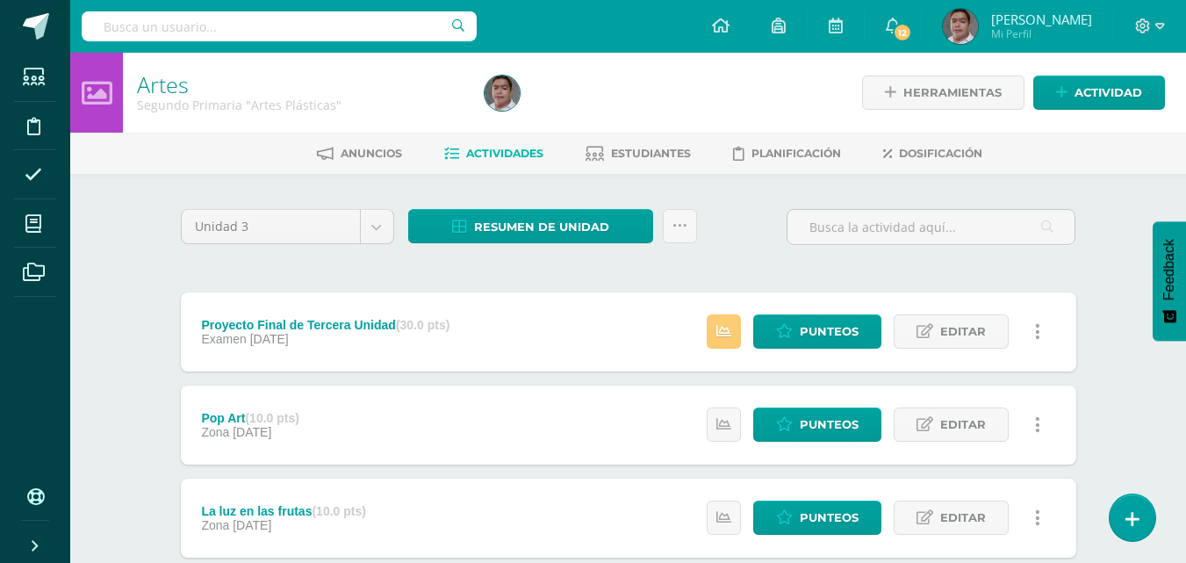
click at [697, 230] on div "Resumen de unidad Descargar como HTML Descargar como PDF Descargar como XLS Sub…" at bounding box center [552, 234] width 303 height 50
click at [687, 230] on link at bounding box center [680, 226] width 34 height 34
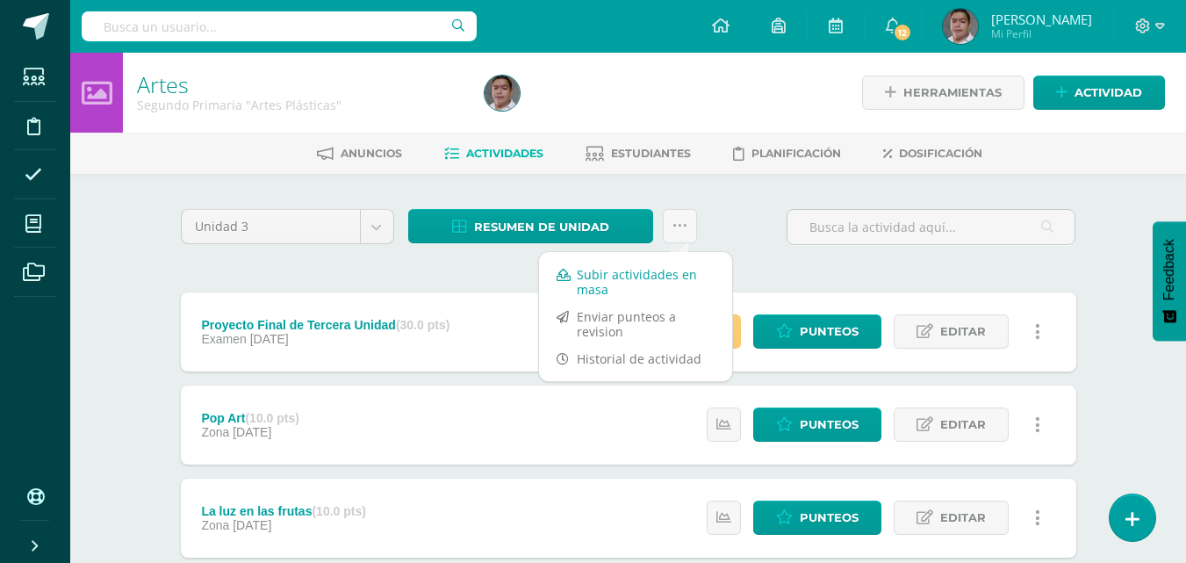
click at [596, 288] on link "Subir actividades en masa" at bounding box center [635, 282] width 193 height 42
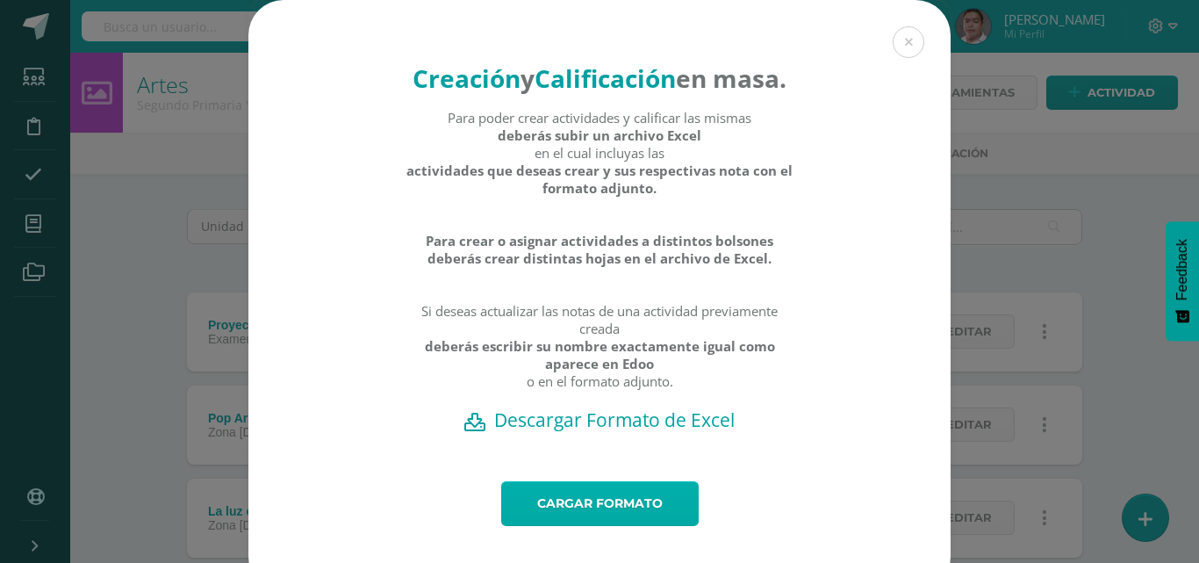
click at [553, 526] on link "Cargar formato" at bounding box center [600, 503] width 198 height 45
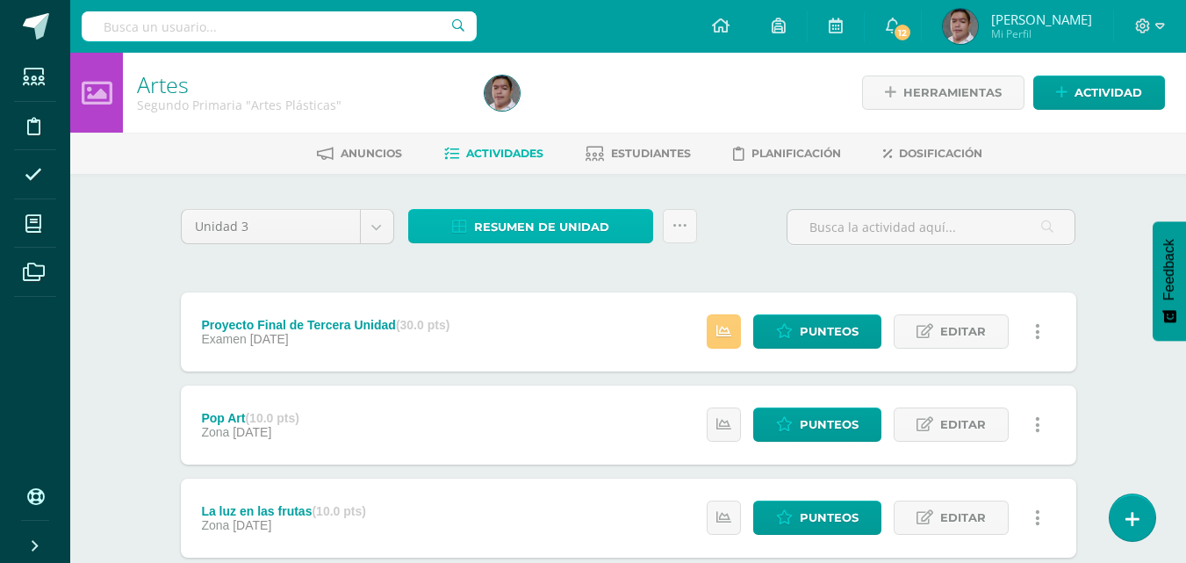
click at [631, 237] on link "Resumen de unidad" at bounding box center [530, 226] width 245 height 34
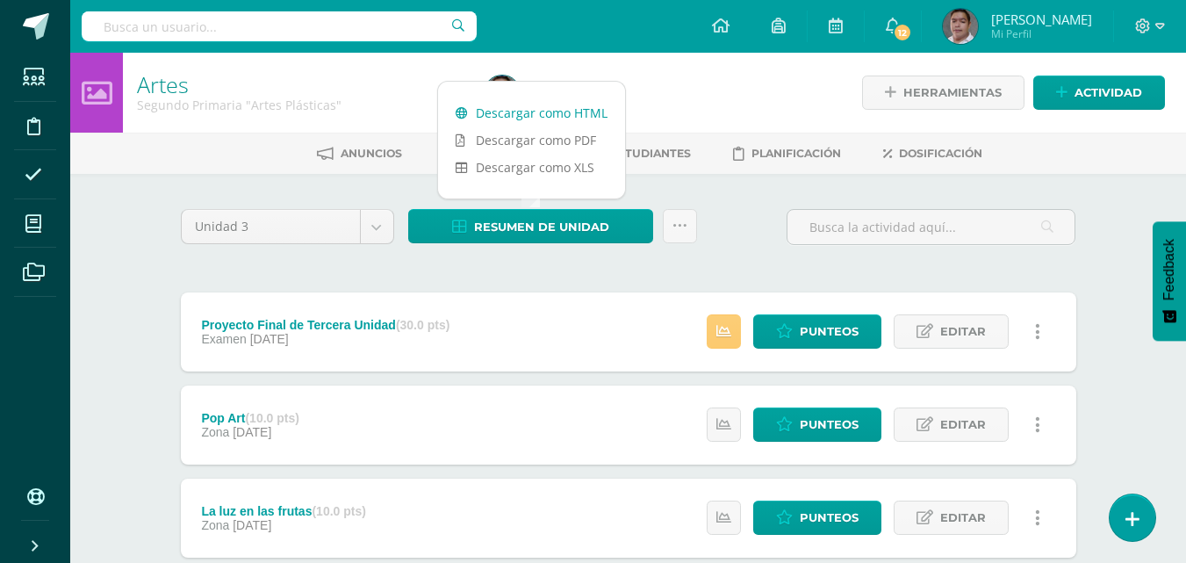
click at [523, 118] on link "Descargar como HTML" at bounding box center [531, 112] width 187 height 27
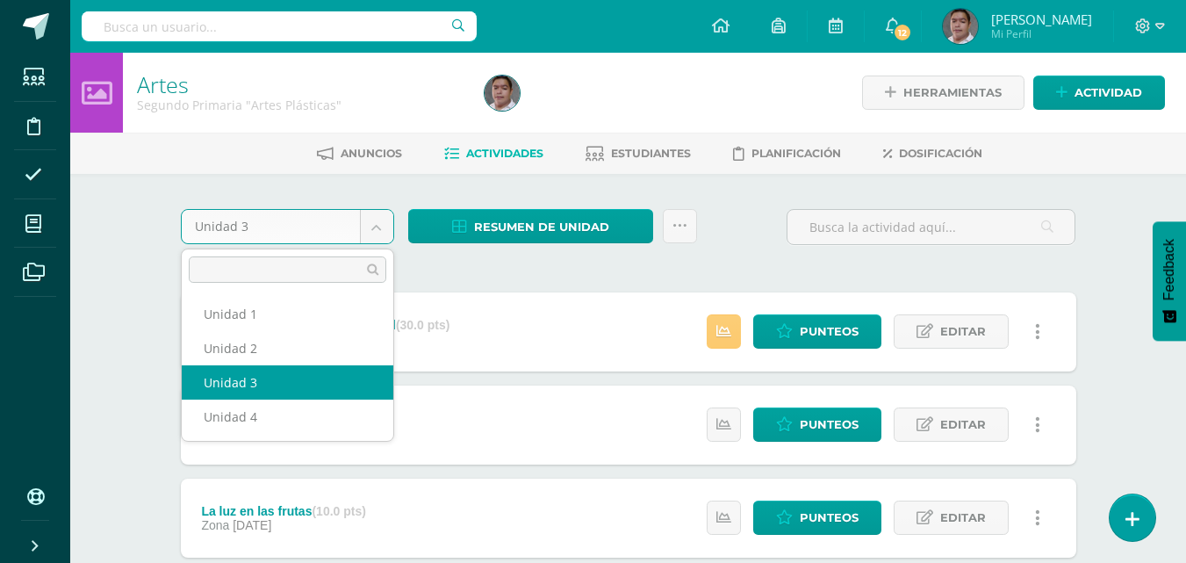
click at [335, 227] on body "Actividades Cargadas Exitosamente. Estudiantes Disciplina Asistencia Mis cursos…" at bounding box center [593, 570] width 1186 height 1140
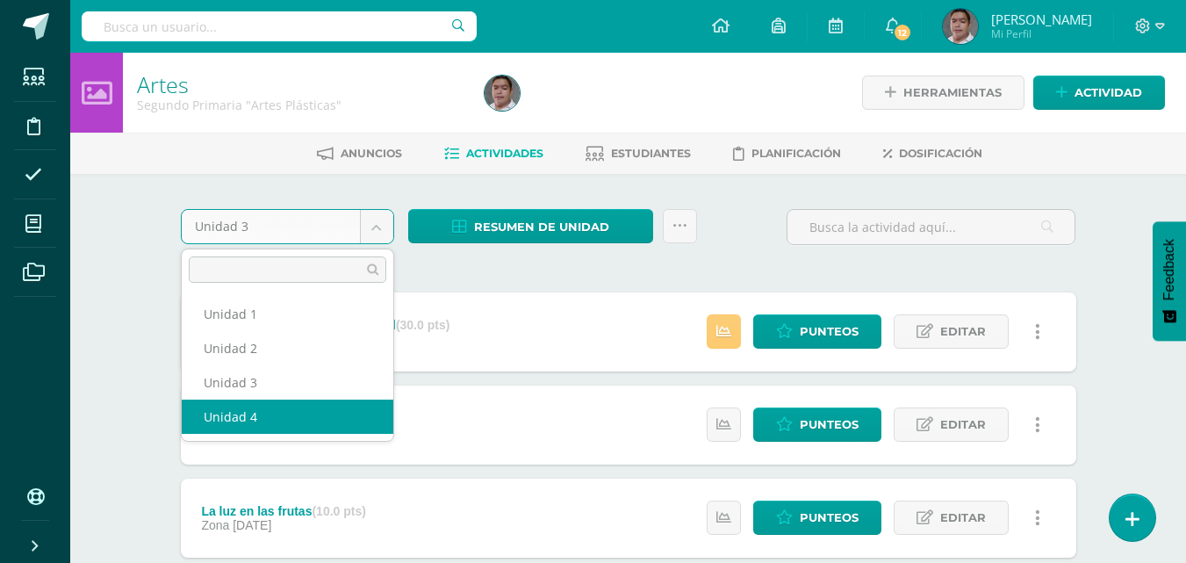
select select "Unidad 4"
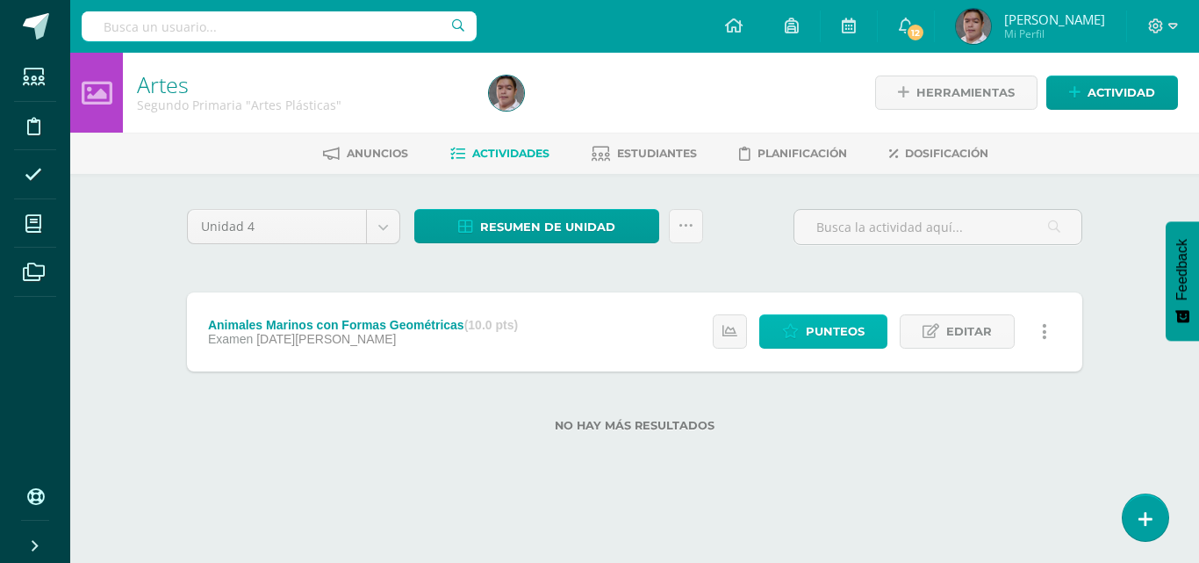
click at [819, 338] on span "Punteos" at bounding box center [835, 331] width 59 height 32
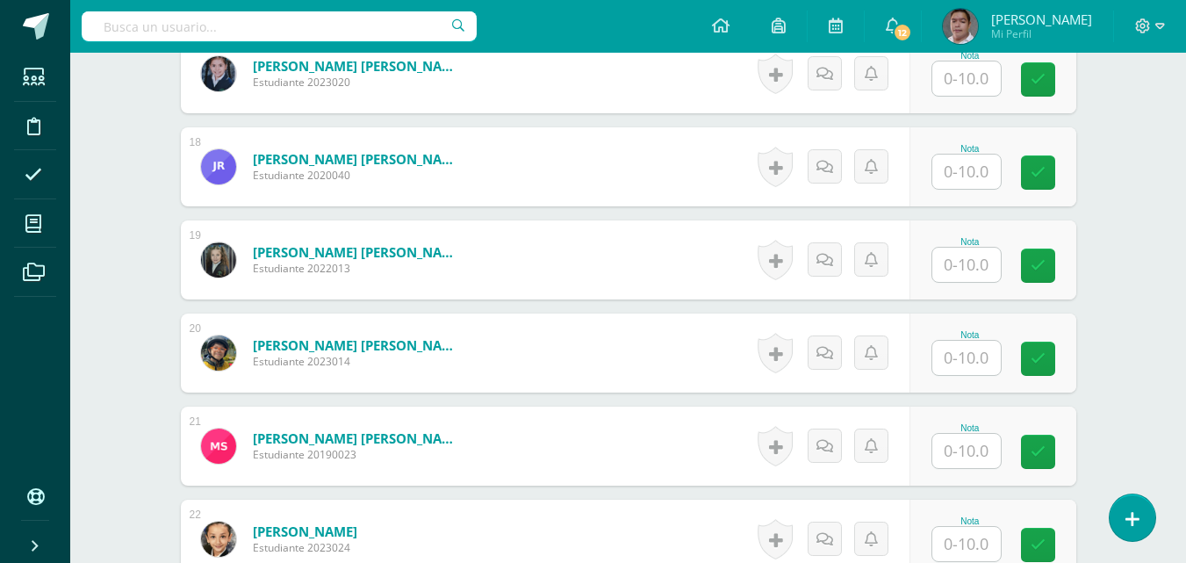
scroll to position [2173, 0]
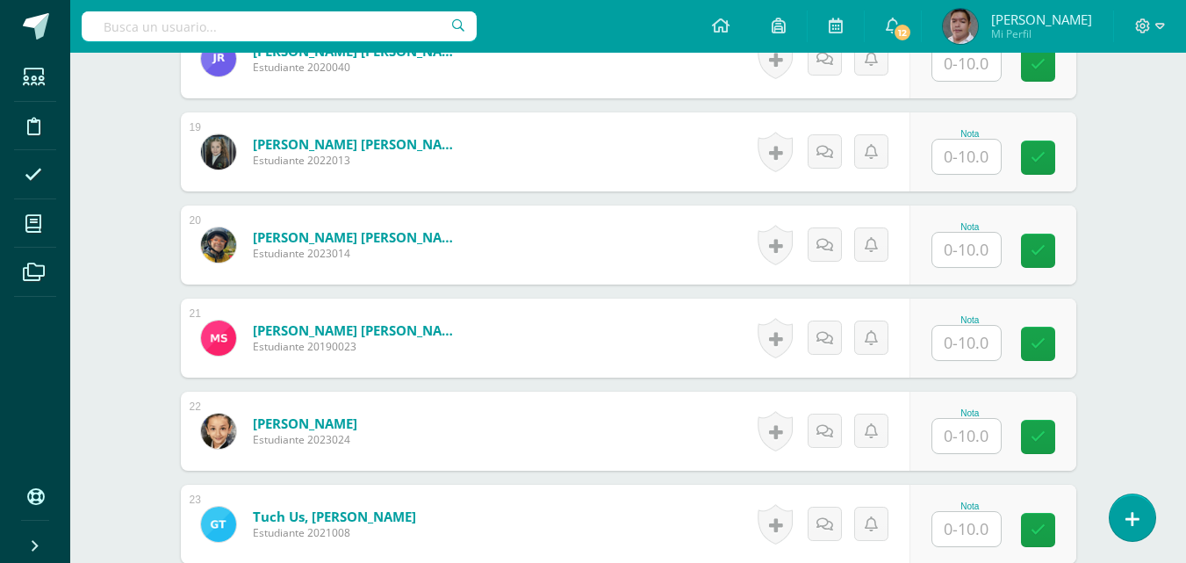
click at [972, 440] on input "text" at bounding box center [966, 436] width 68 height 34
type input "10"
